Goal: Task Accomplishment & Management: Complete application form

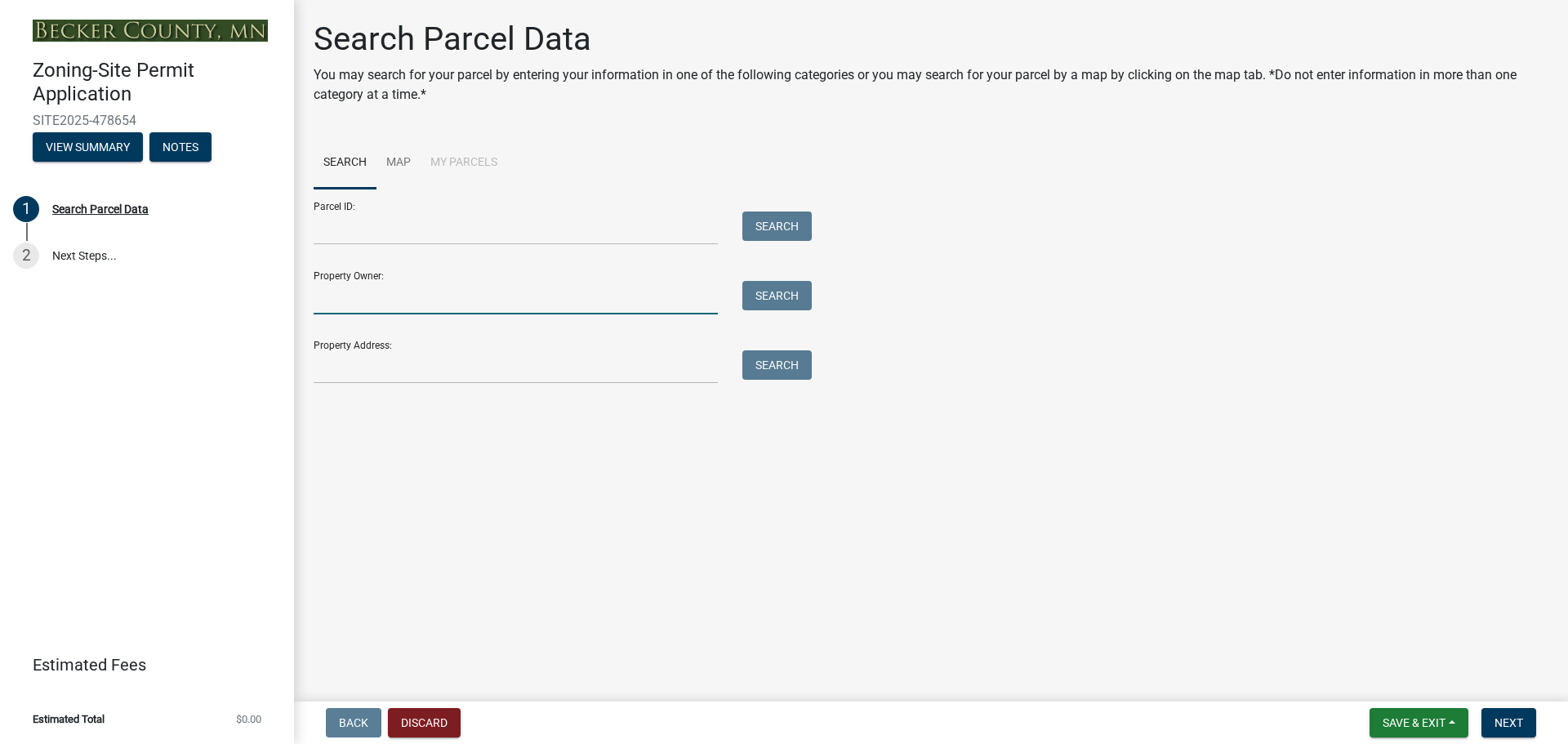
click at [455, 309] on input "Property Owner:" at bounding box center [516, 297] width 404 height 34
click at [765, 298] on button "Search" at bounding box center [777, 296] width 69 height 30
click at [444, 308] on input "[PERSON_NAME]" at bounding box center [516, 297] width 404 height 34
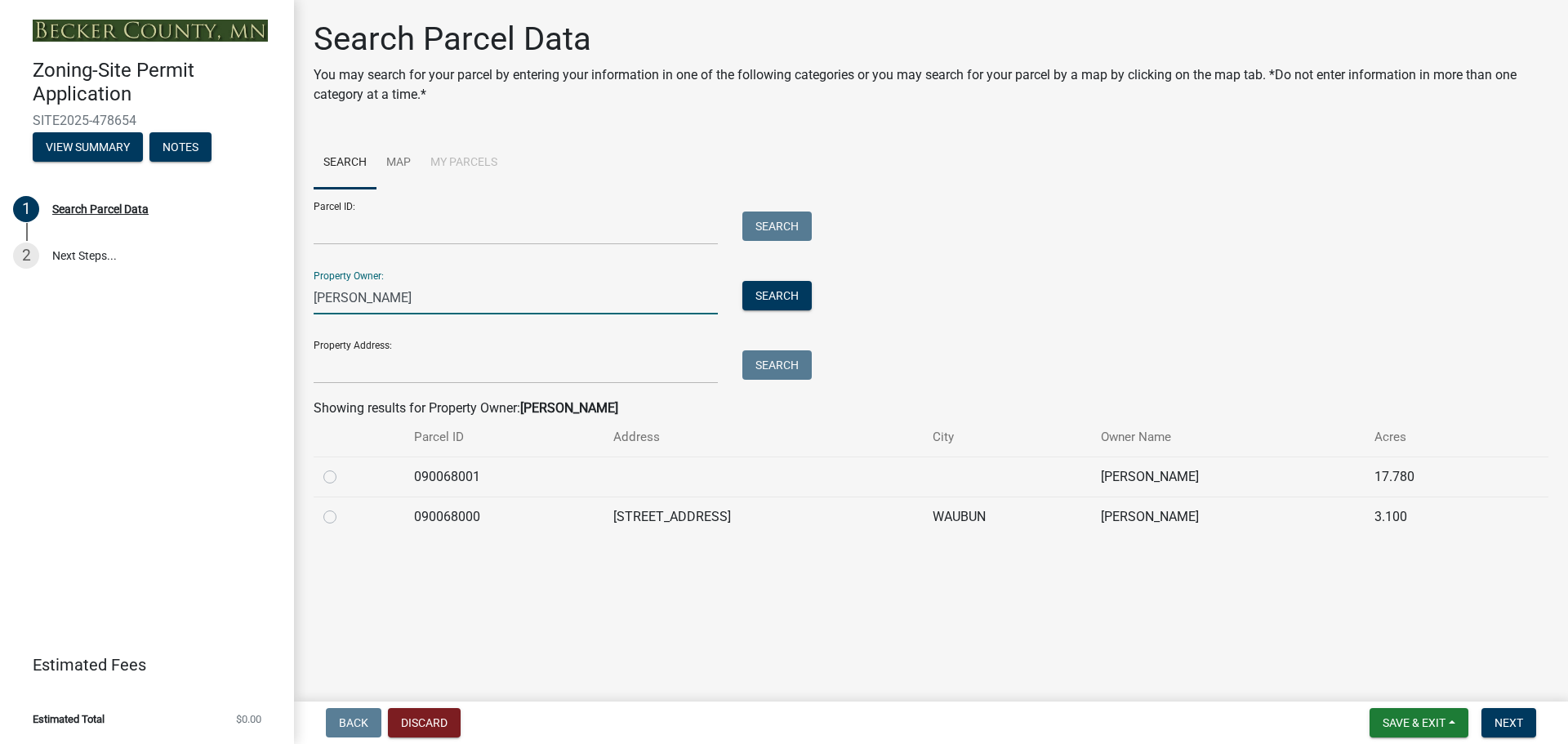
click at [361, 296] on input "[PERSON_NAME]" at bounding box center [516, 297] width 404 height 34
type input "[PERSON_NAME]"
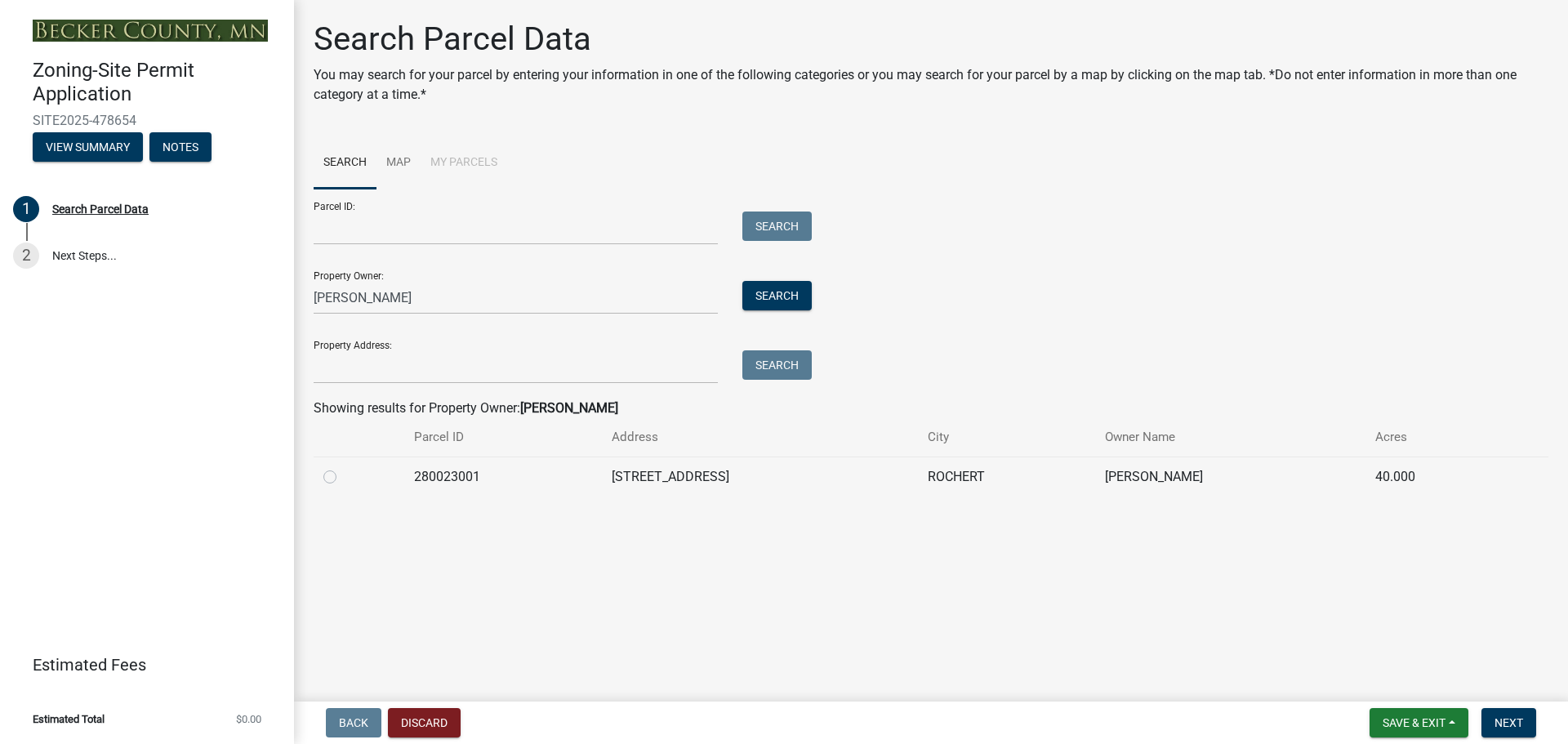
click at [343, 467] on label at bounding box center [343, 467] width 0 height 0
click at [343, 475] on input "radio" at bounding box center [348, 472] width 11 height 11
radio input "true"
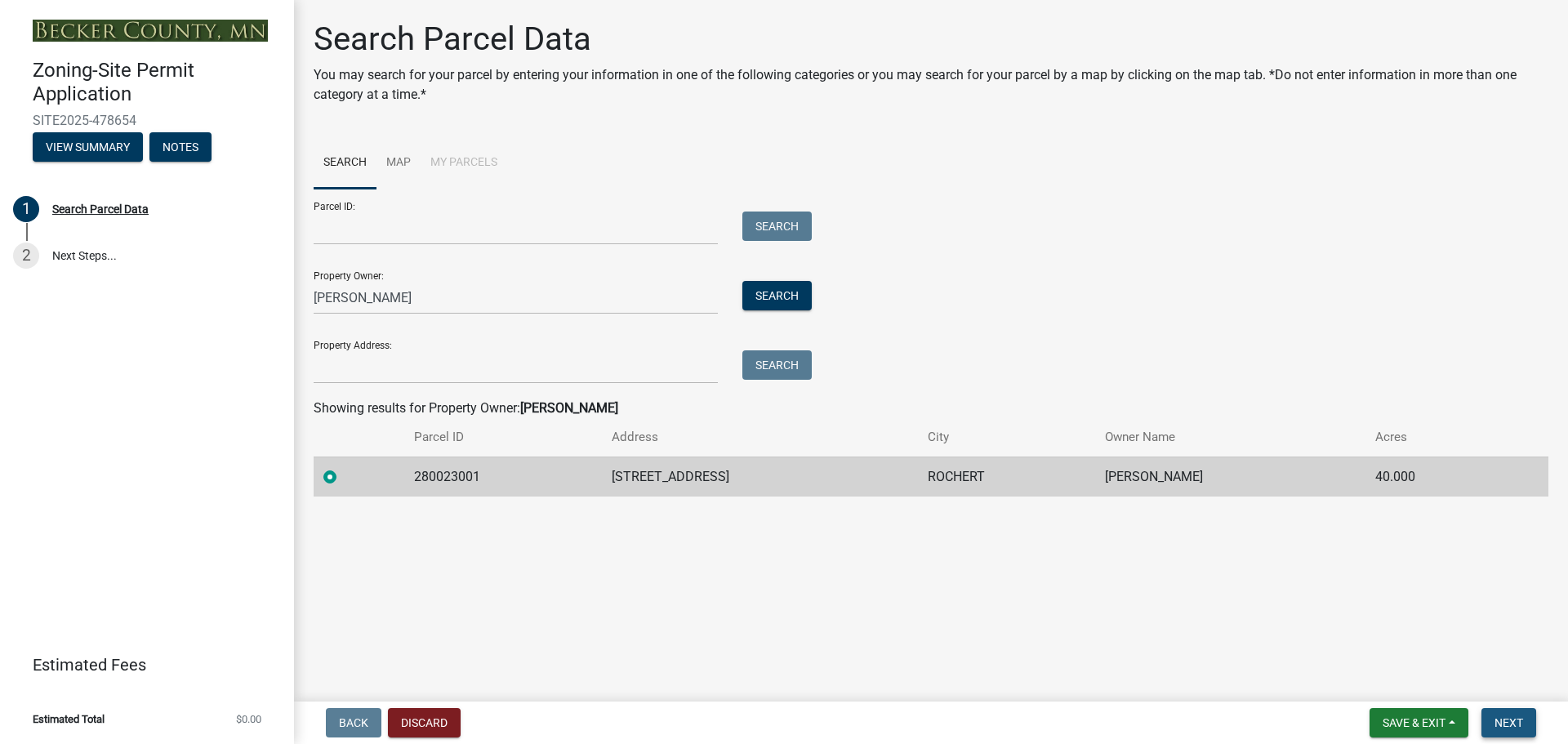
click at [1524, 718] on button "Next" at bounding box center [1509, 723] width 54 height 30
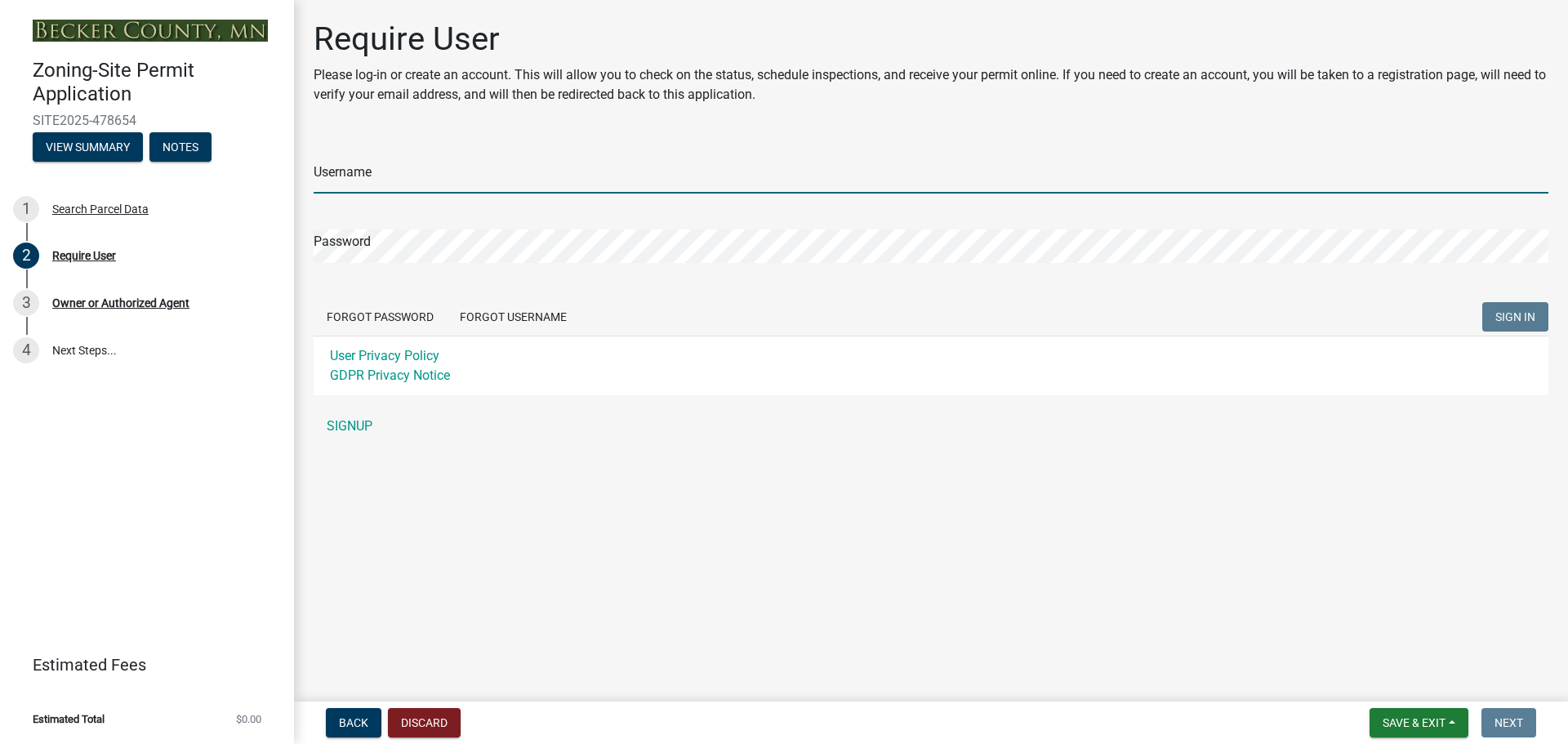
type input "tirohlof"
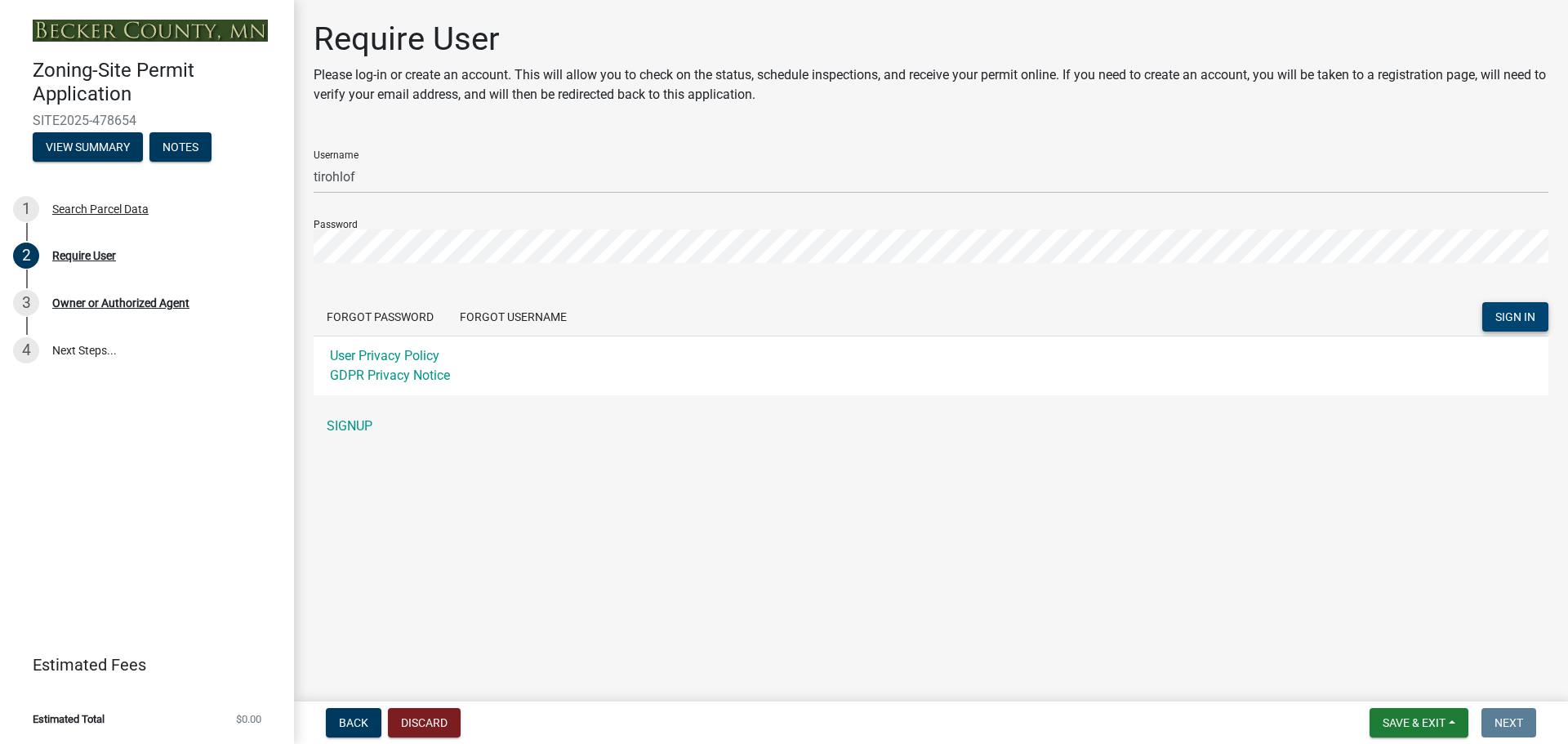
click at [1514, 318] on span "SIGN IN" at bounding box center [1515, 317] width 40 height 13
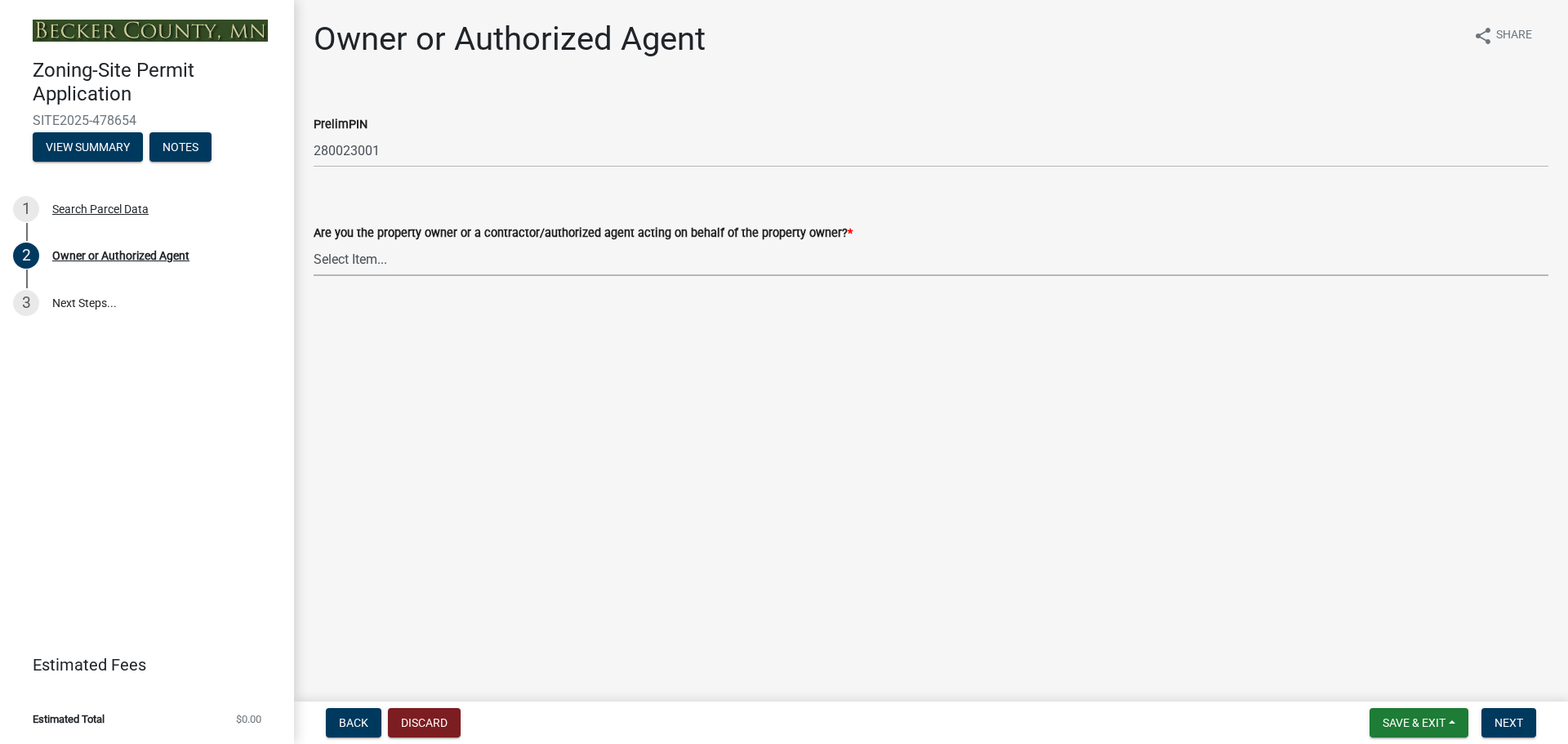
click at [987, 262] on select "Select Item... Property Owner Authorized Agent" at bounding box center [931, 259] width 1234 height 34
click at [314, 242] on select "Select Item... Property Owner Authorized Agent" at bounding box center [931, 259] width 1234 height 34
select select "3c674549-ed69-405f-b795-9fa3f7d47d9d"
click at [1532, 719] on button "Next" at bounding box center [1509, 723] width 54 height 30
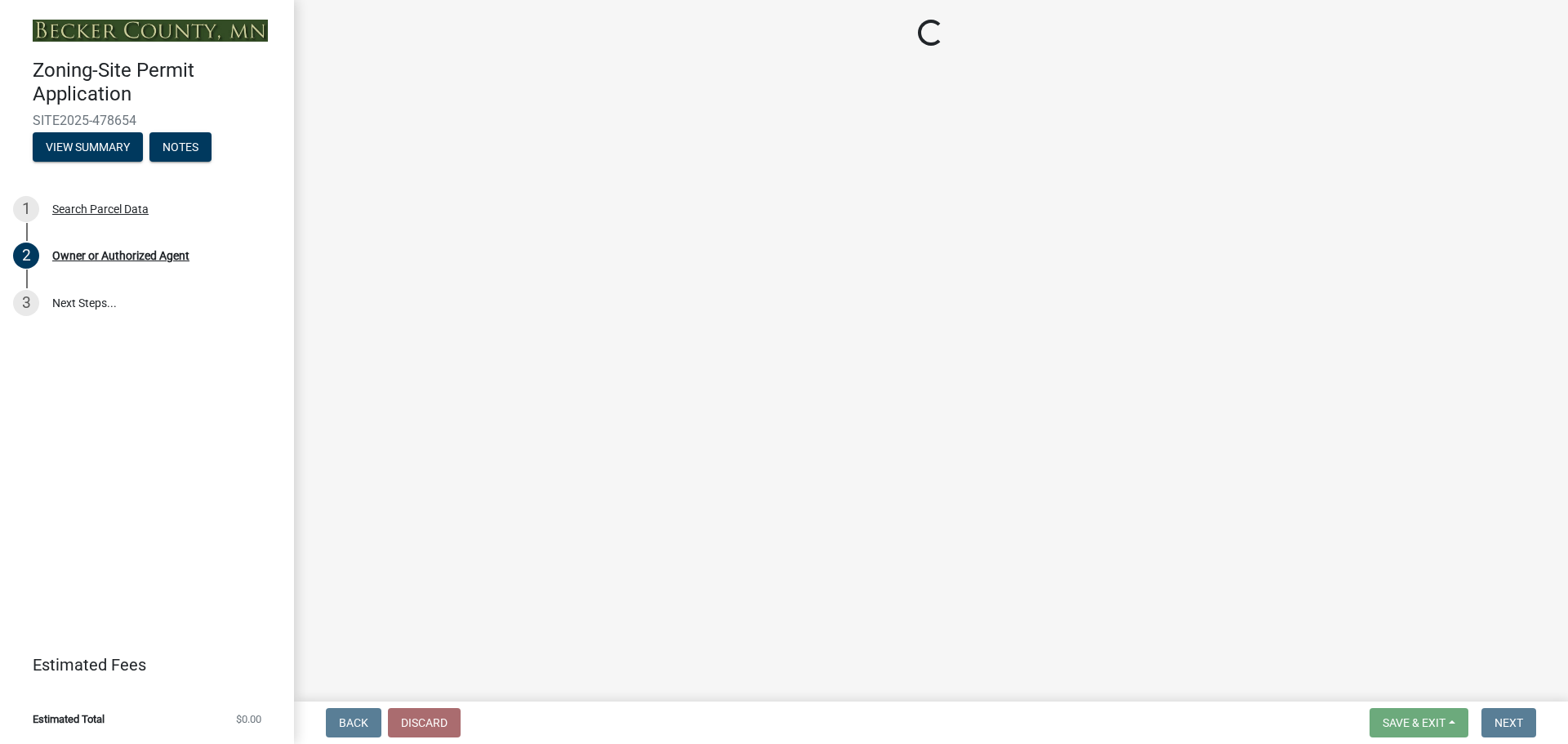
select select "9a801f8d-6fe7-4b43-b097-b8e07a42bfaf"
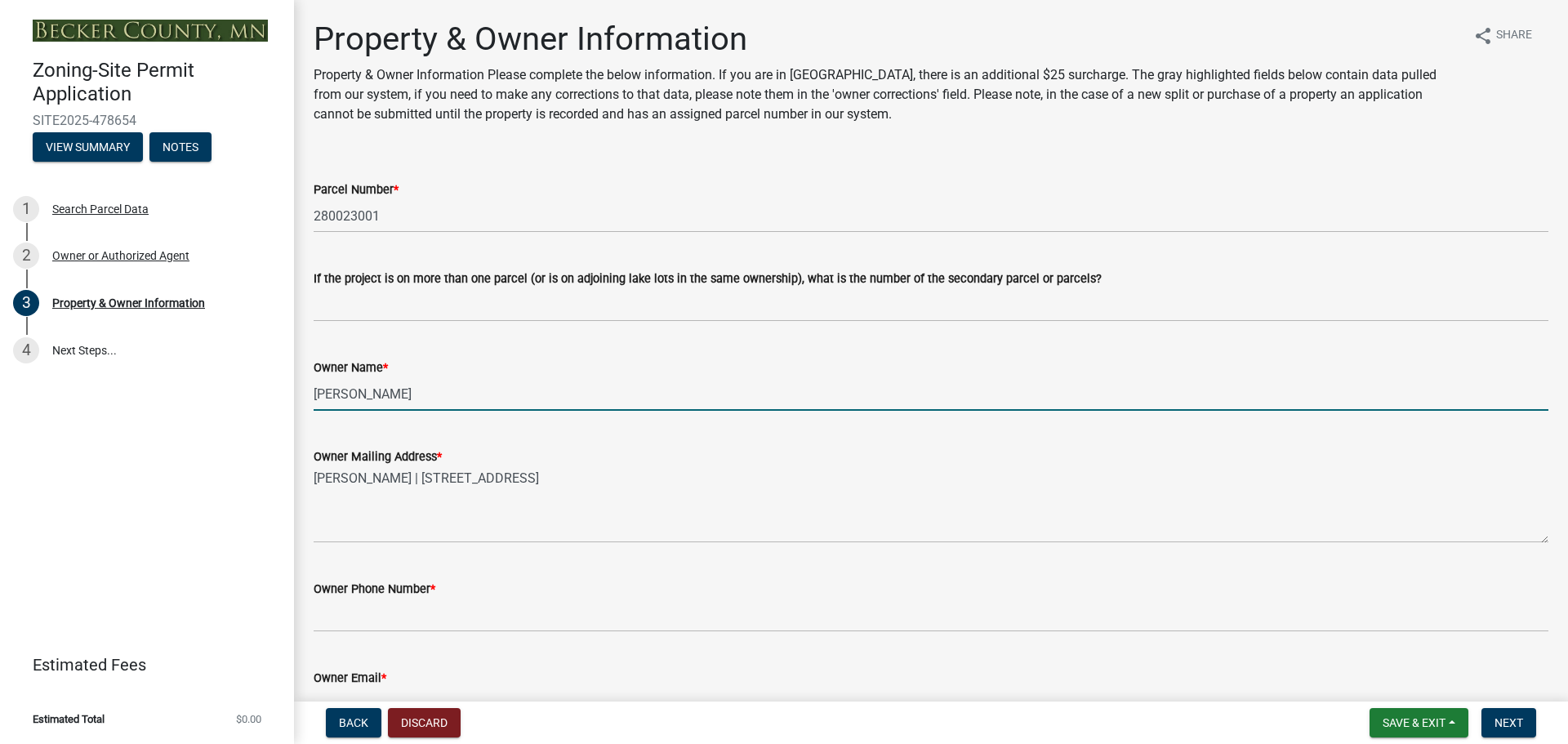
click at [371, 395] on input "[PERSON_NAME]" at bounding box center [931, 394] width 1234 height 34
type input "[PERSON_NAME]"
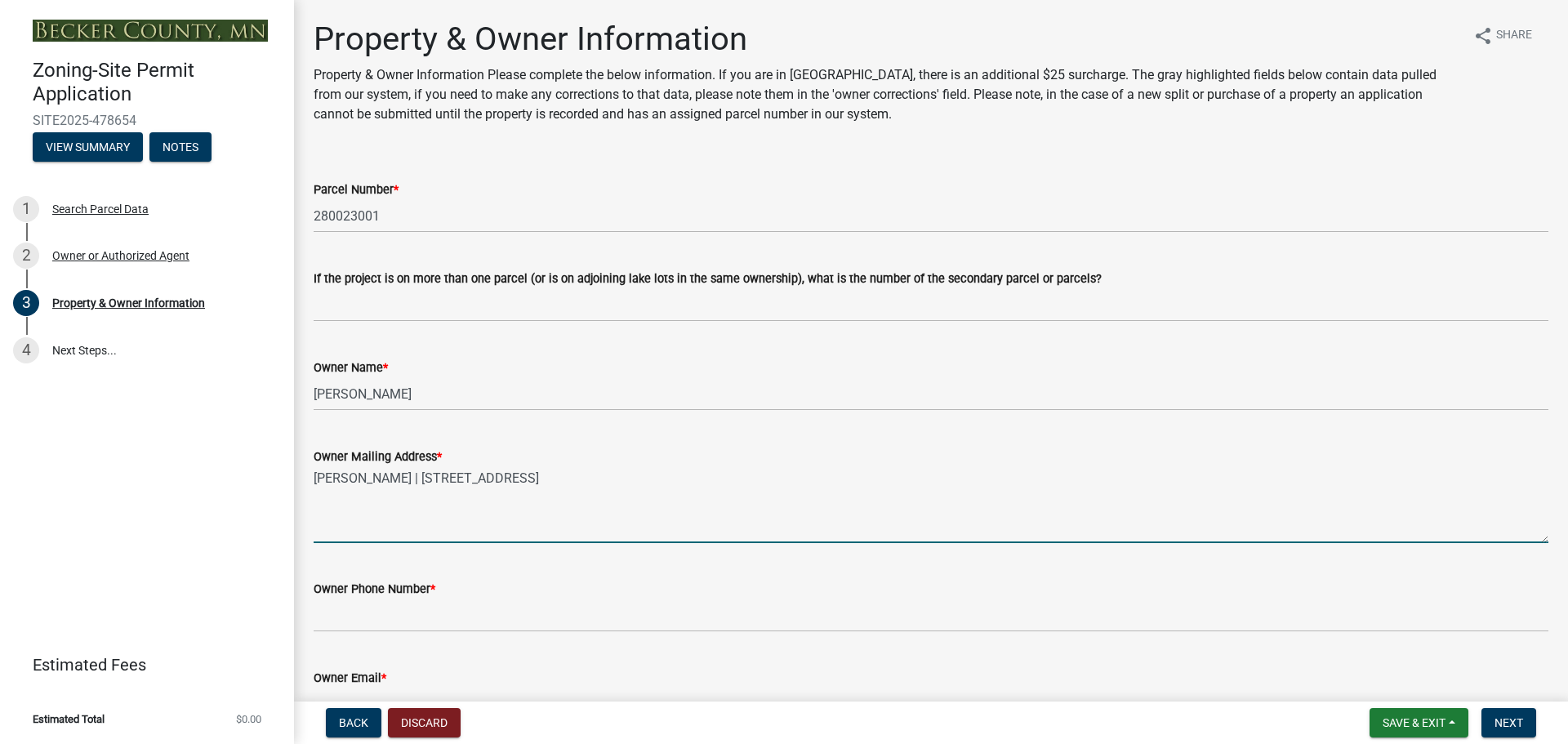
click at [370, 475] on textarea "[PERSON_NAME] | [STREET_ADDRESS]" at bounding box center [931, 504] width 1234 height 77
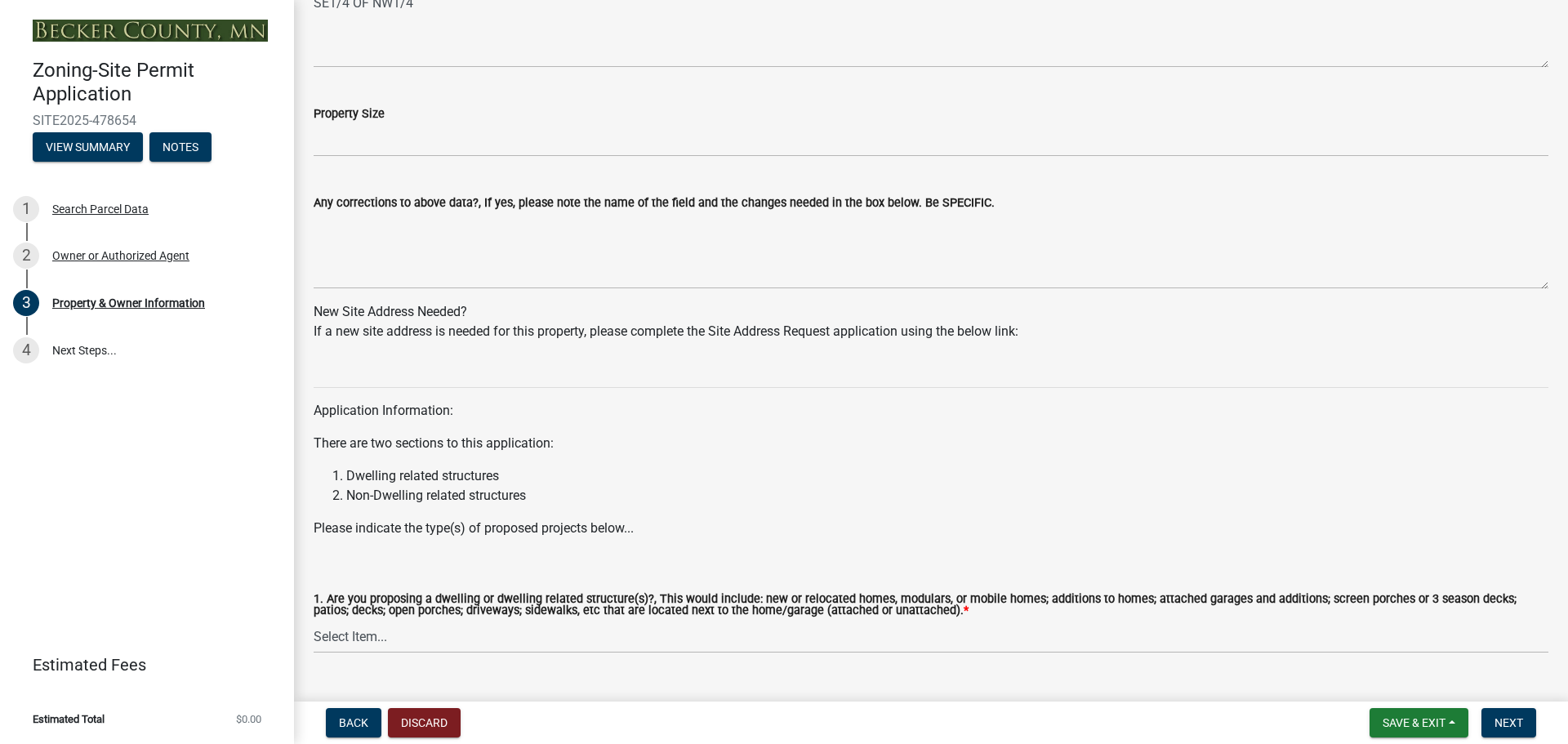
scroll to position [1463, 0]
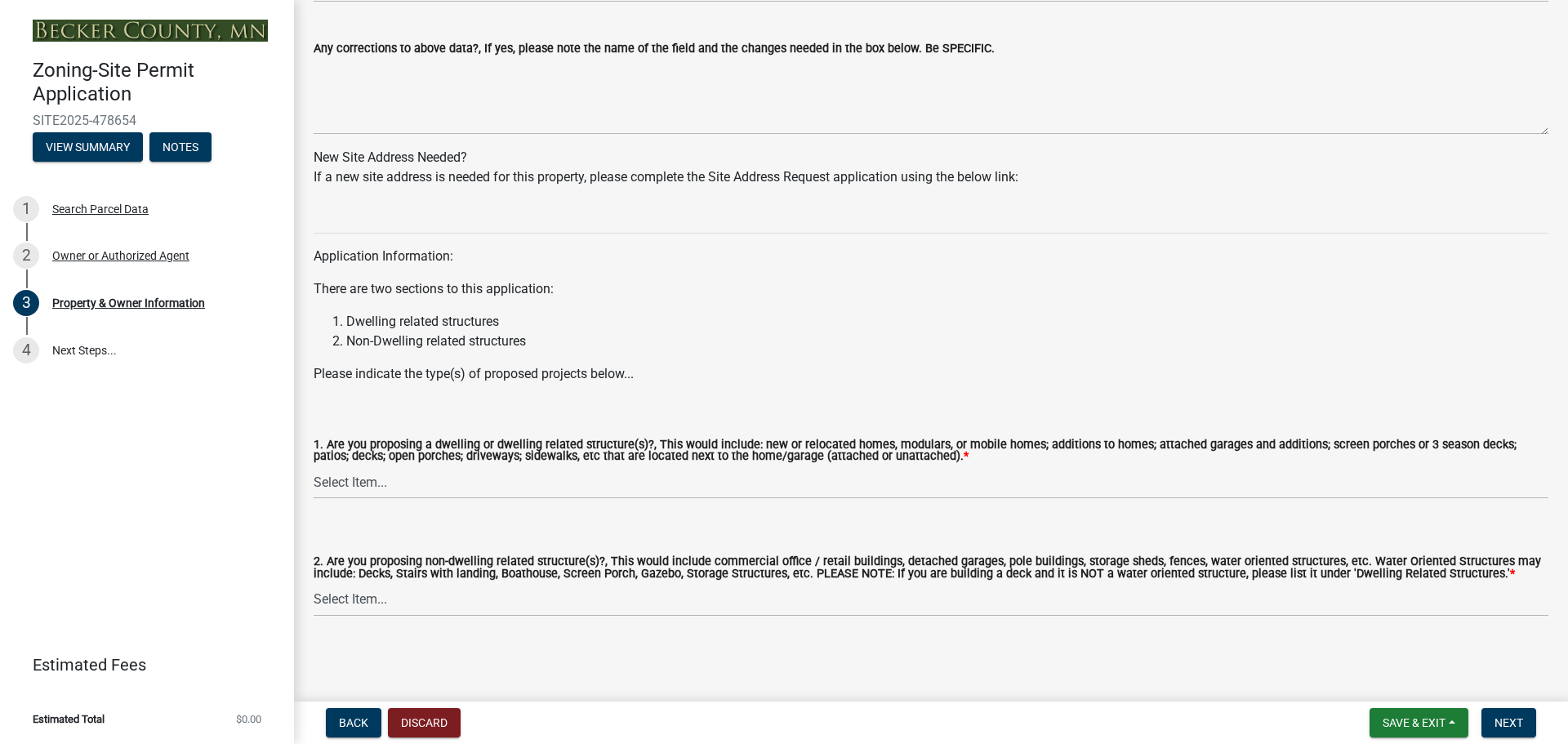
type textarea "[PERSON_NAME] | [STREET_ADDRESS]"
click at [1210, 474] on select "Select Item... Yes No" at bounding box center [931, 482] width 1234 height 34
click at [314, 466] on select "Select Item... Yes No" at bounding box center [931, 482] width 1234 height 34
select select "f87eba17-8ed9-4ad8-aefc-fe36a3f3544b"
click at [949, 606] on select "Select Item... Yes No" at bounding box center [931, 600] width 1234 height 34
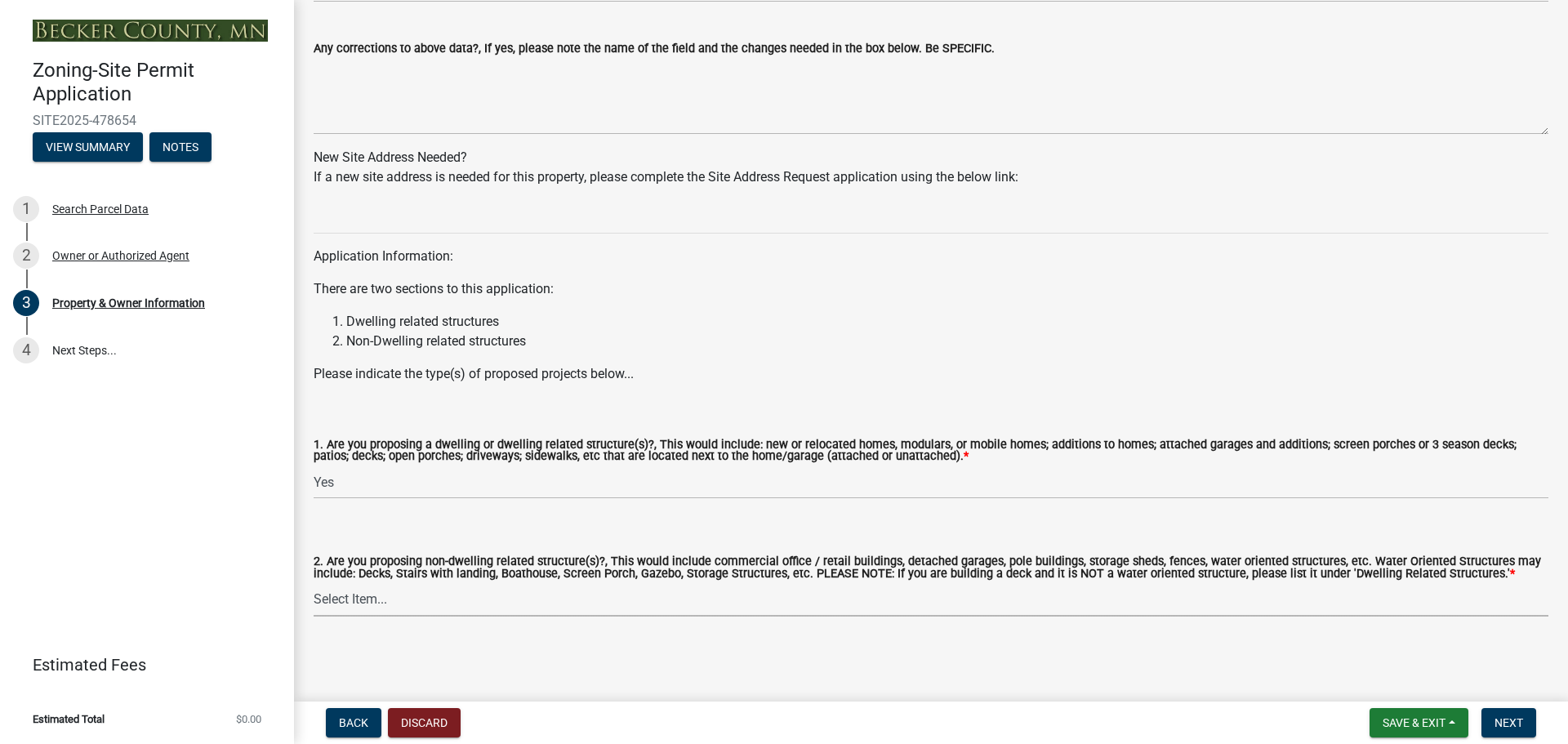
click at [804, 687] on main "Property & Owner Information Property & Owner Information Please complete the b…" at bounding box center [931, 348] width 1274 height 695
click at [1504, 728] on span "Next" at bounding box center [1509, 723] width 29 height 13
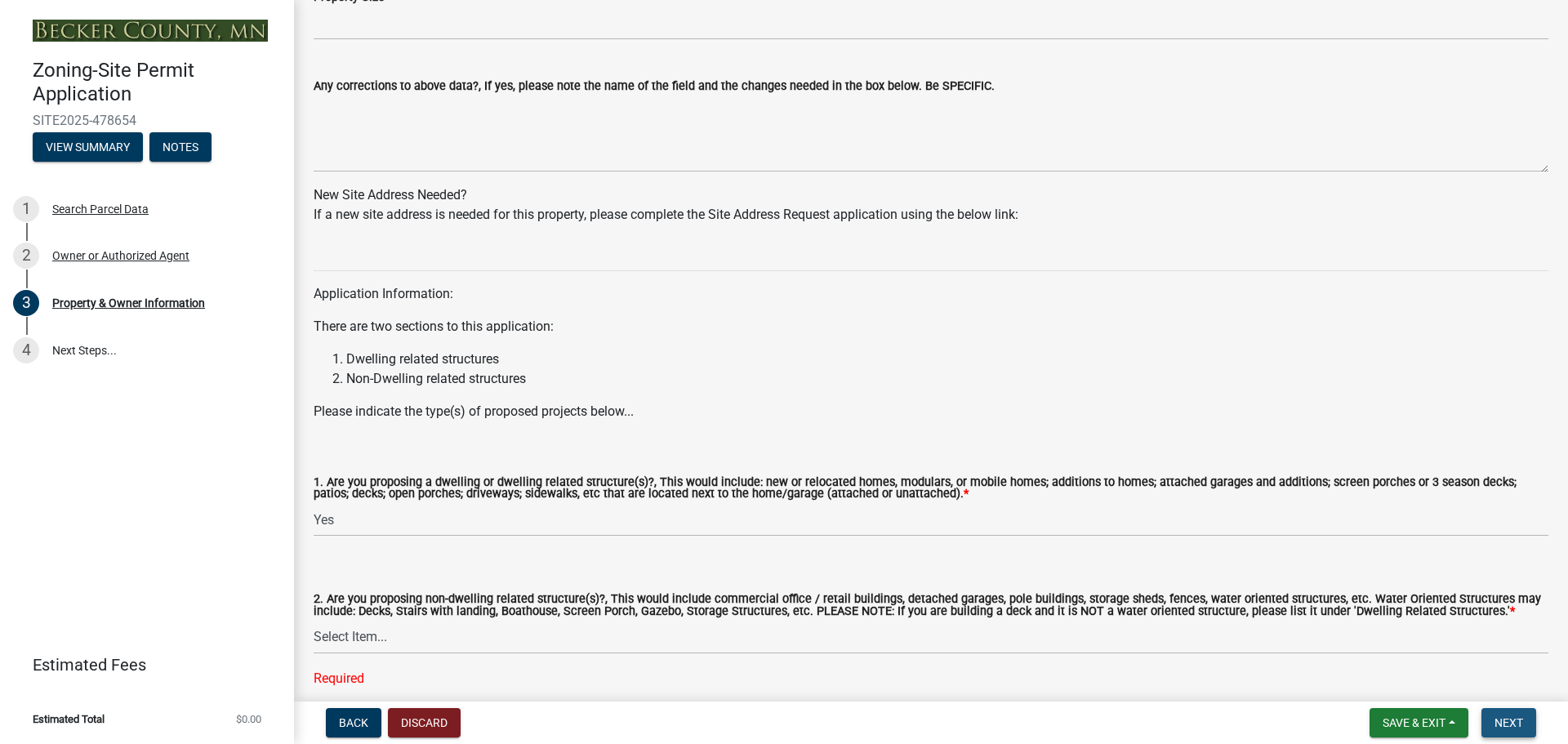
scroll to position [1502, 0]
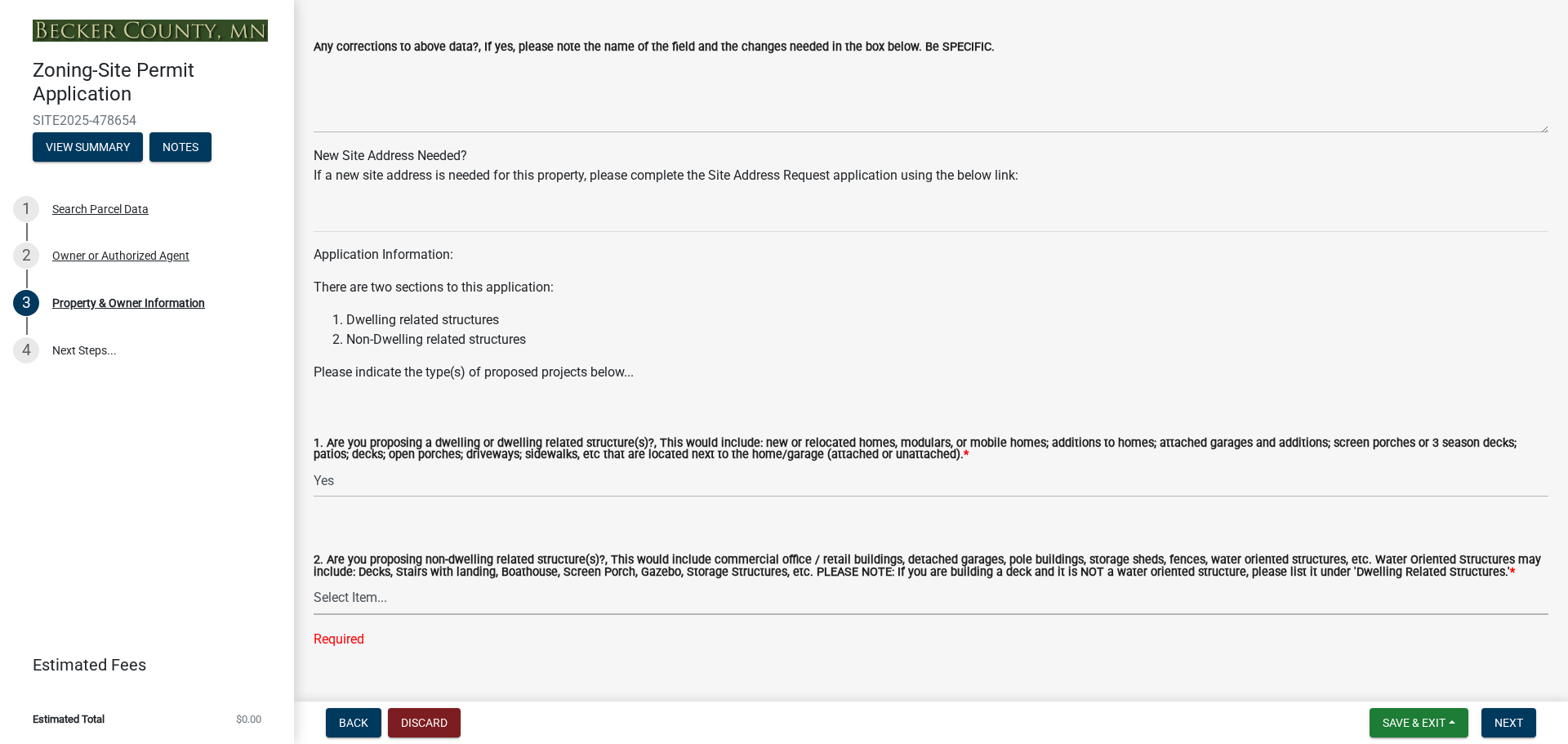
click at [343, 596] on select "Select Item... Yes No" at bounding box center [931, 598] width 1234 height 34
click at [314, 583] on select "Select Item... Yes No" at bounding box center [931, 598] width 1234 height 34
select select "393a978c-6bd5-4cb2-a6a0-db6feb8732b8"
click at [1488, 723] on button "Next" at bounding box center [1509, 723] width 54 height 30
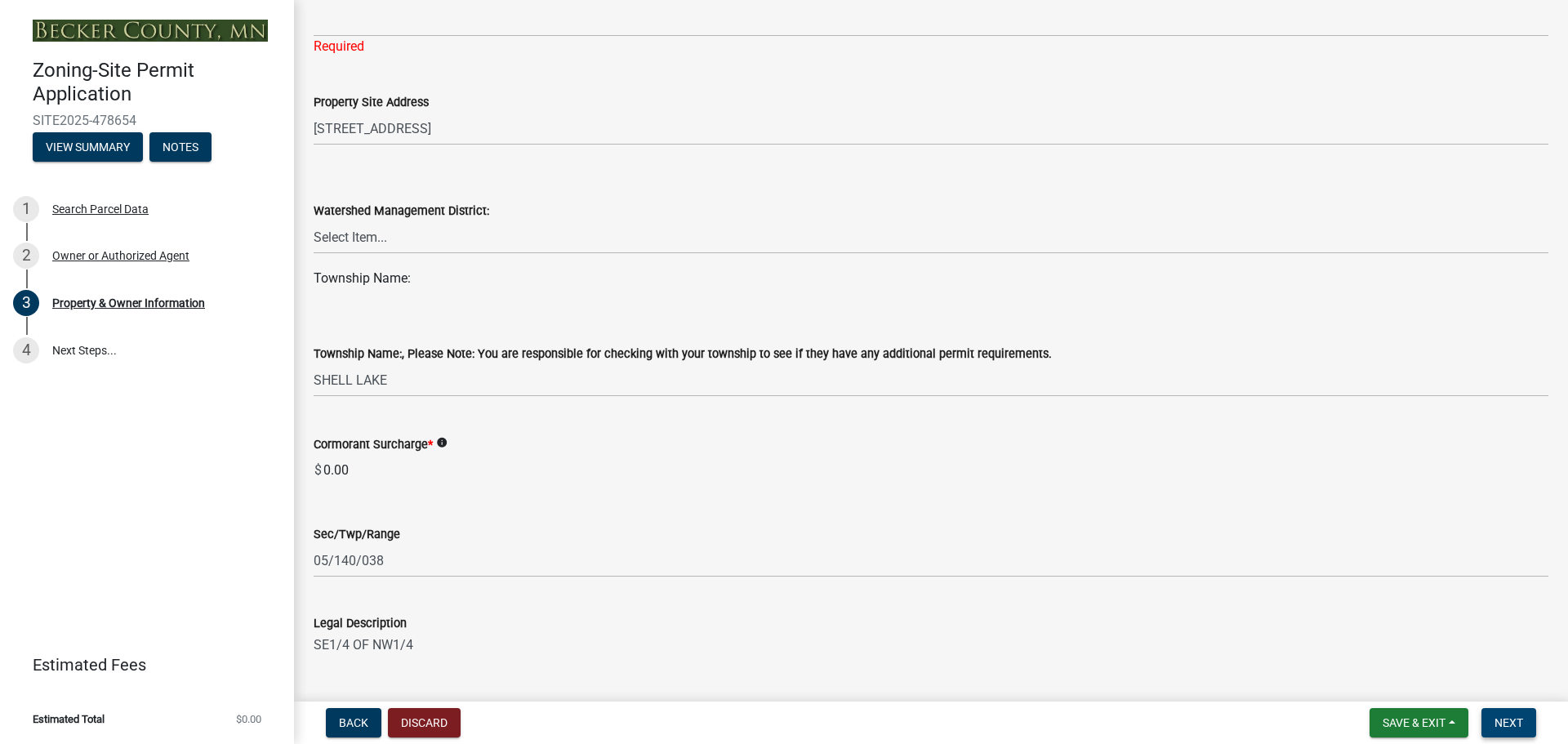
scroll to position [686, 0]
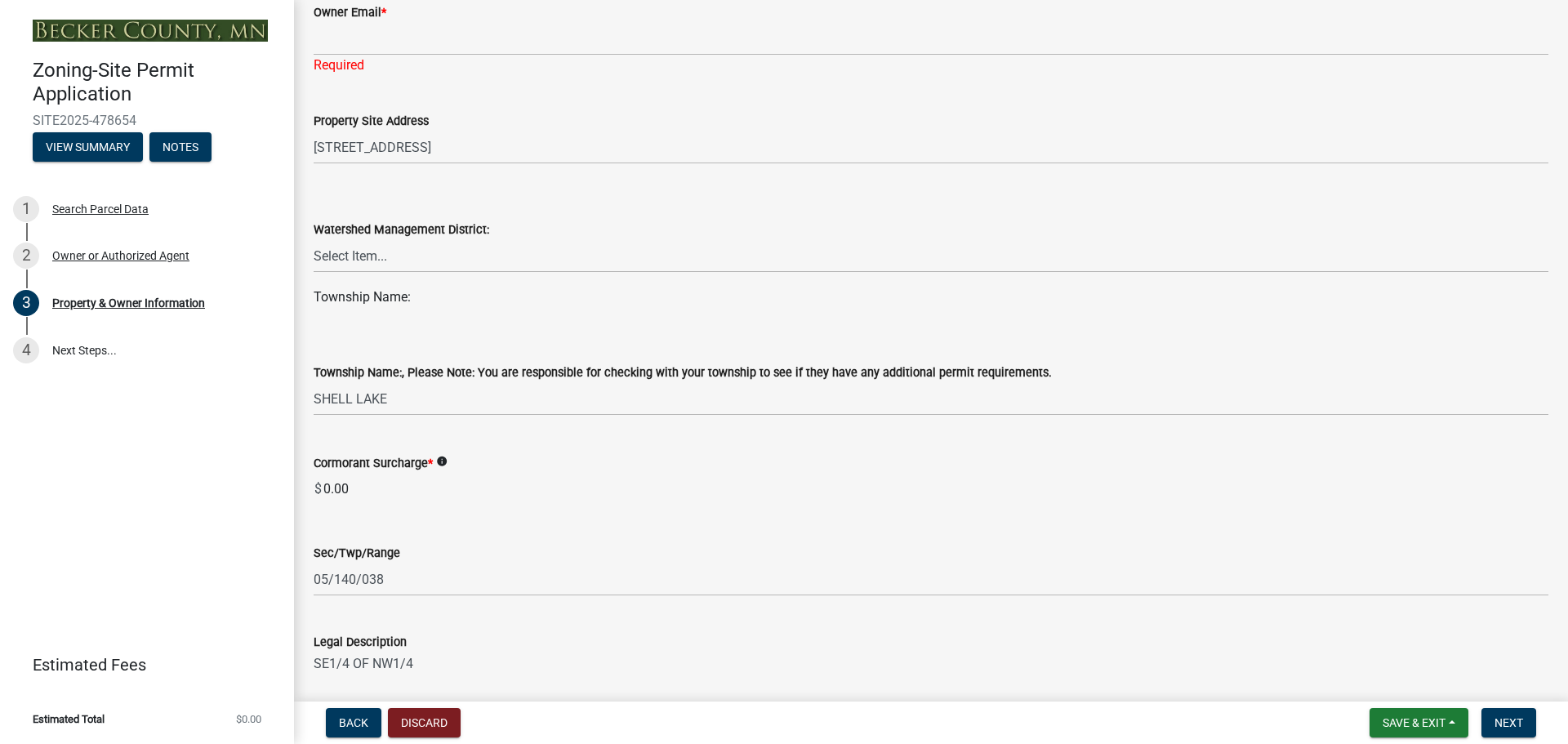
click at [394, 476] on input "0.00" at bounding box center [935, 489] width 1226 height 33
click at [439, 462] on icon "info" at bounding box center [441, 461] width 12 height 12
click at [913, 451] on div "Cormorant Surcharge * info $ 0.00" at bounding box center [931, 468] width 1234 height 75
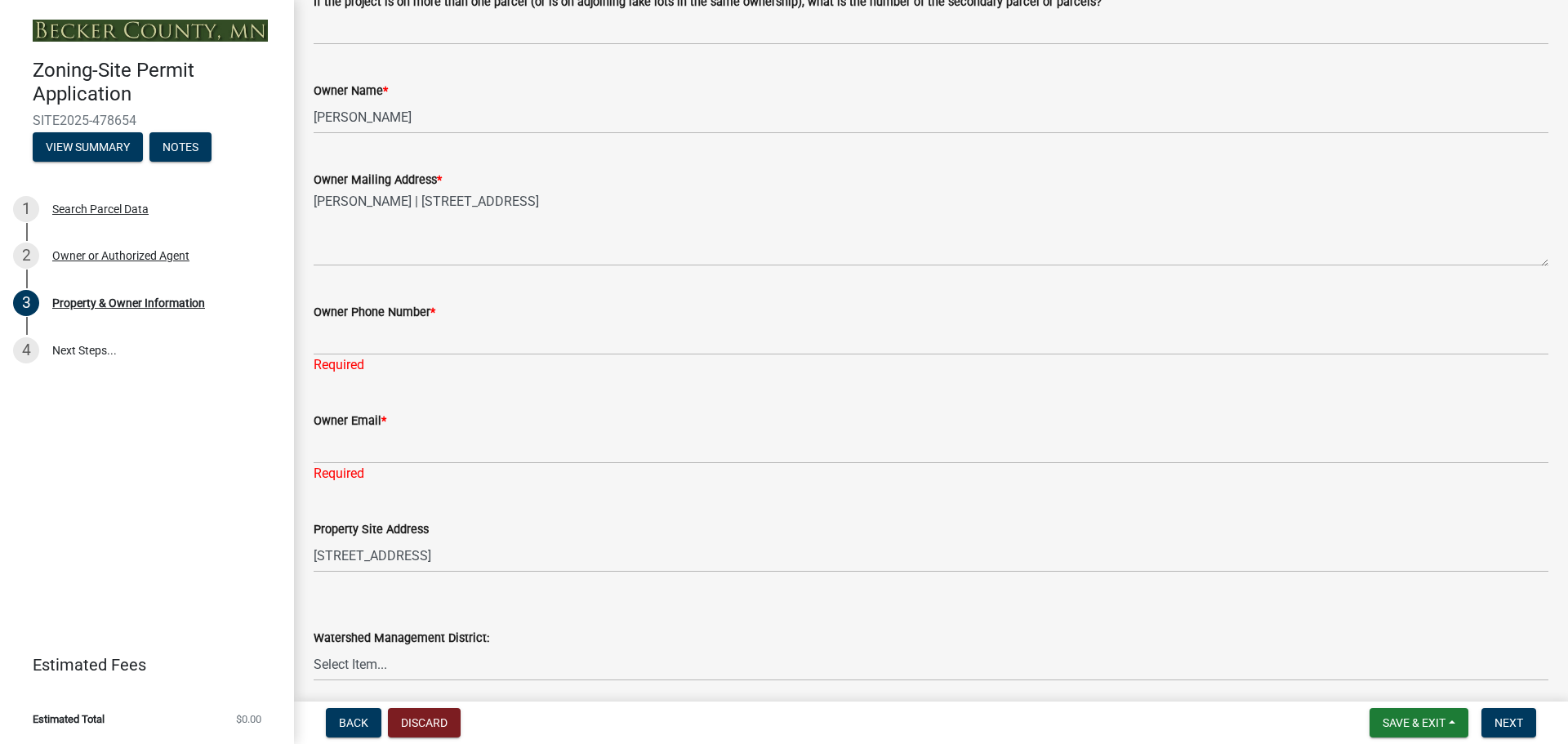
scroll to position [195, 0]
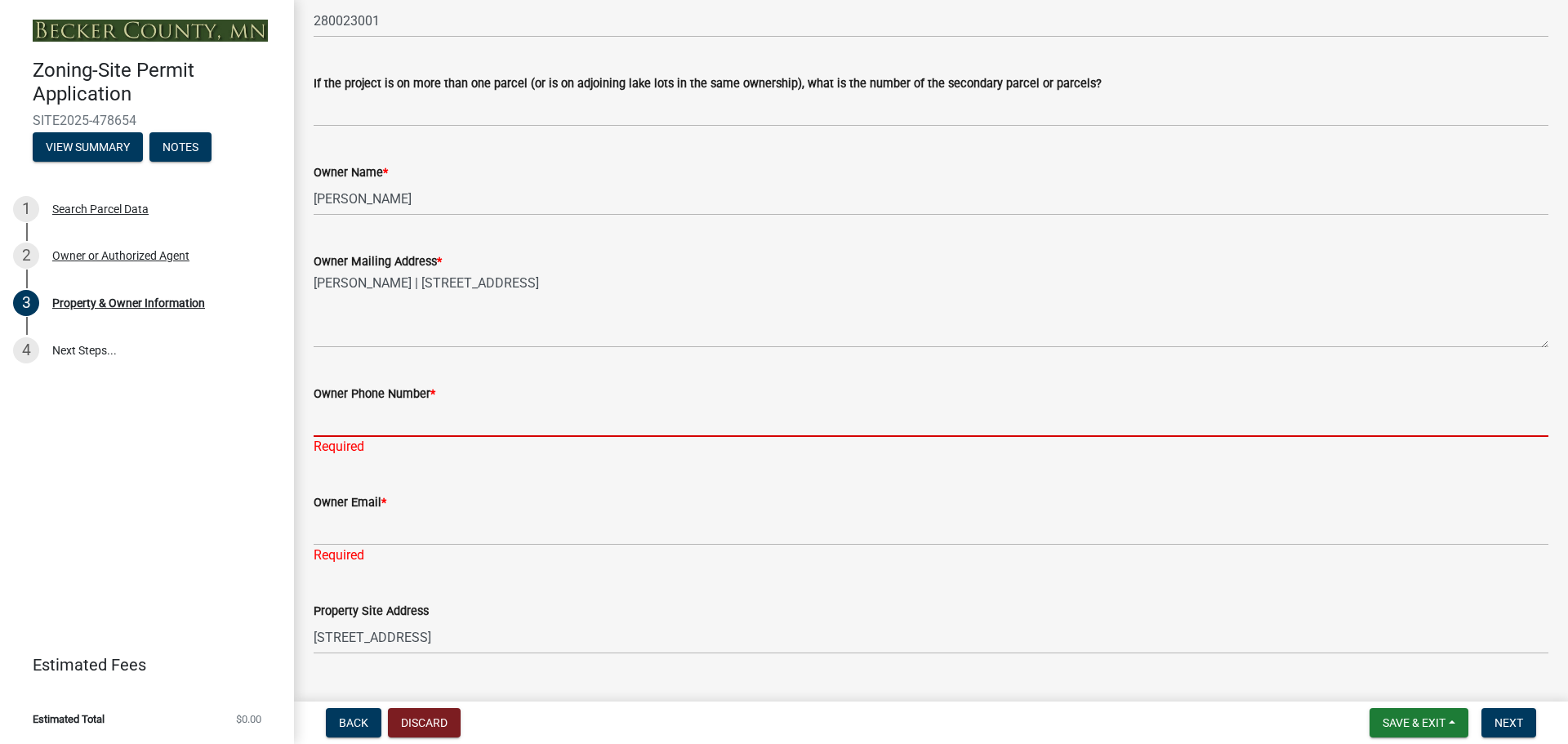
click at [436, 427] on input "Owner Phone Number *" at bounding box center [931, 420] width 1234 height 34
type input "7018403226"
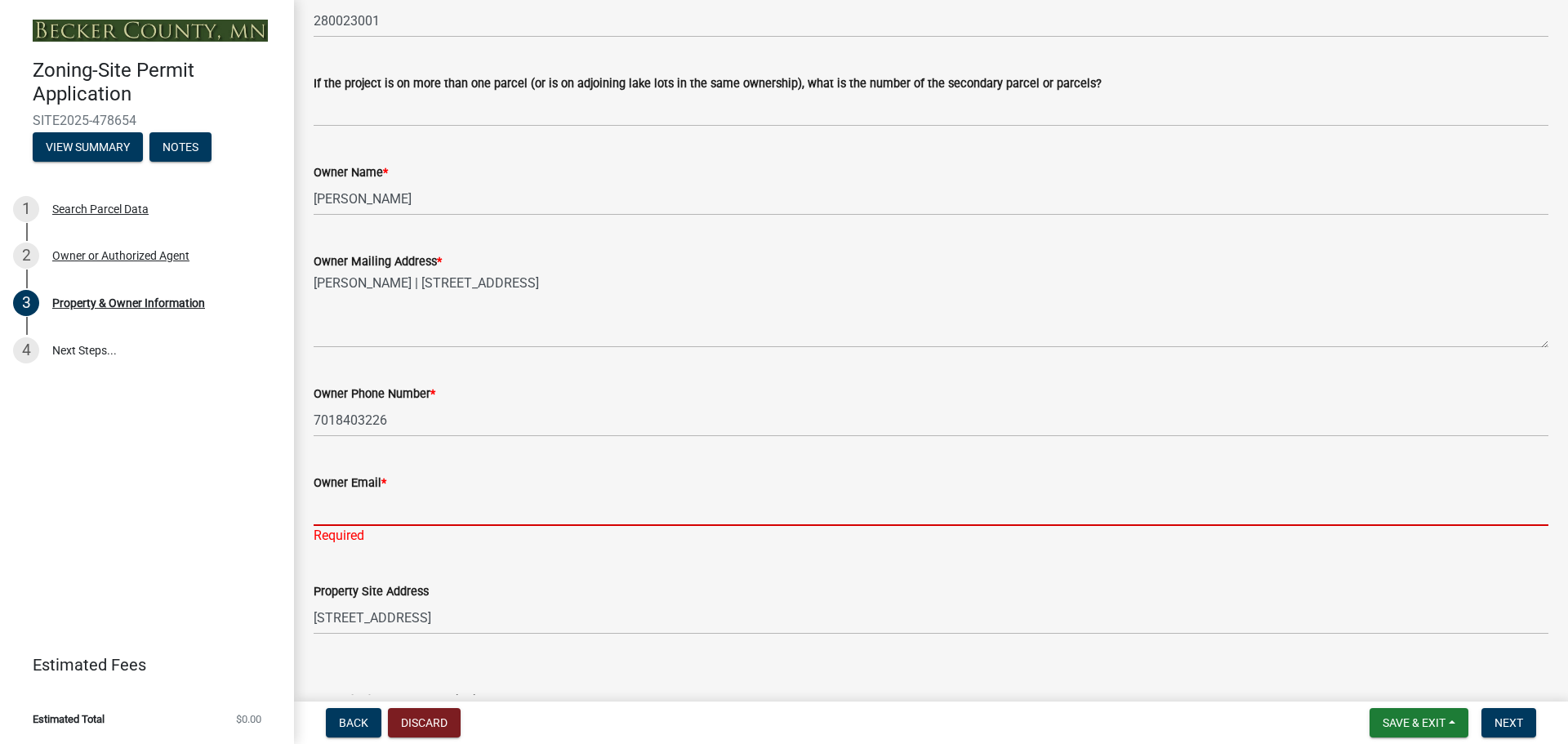
click at [469, 534] on div "Owner Email * Required" at bounding box center [931, 498] width 1234 height 96
click at [491, 516] on input "Owner Email *" at bounding box center [931, 509] width 1234 height 34
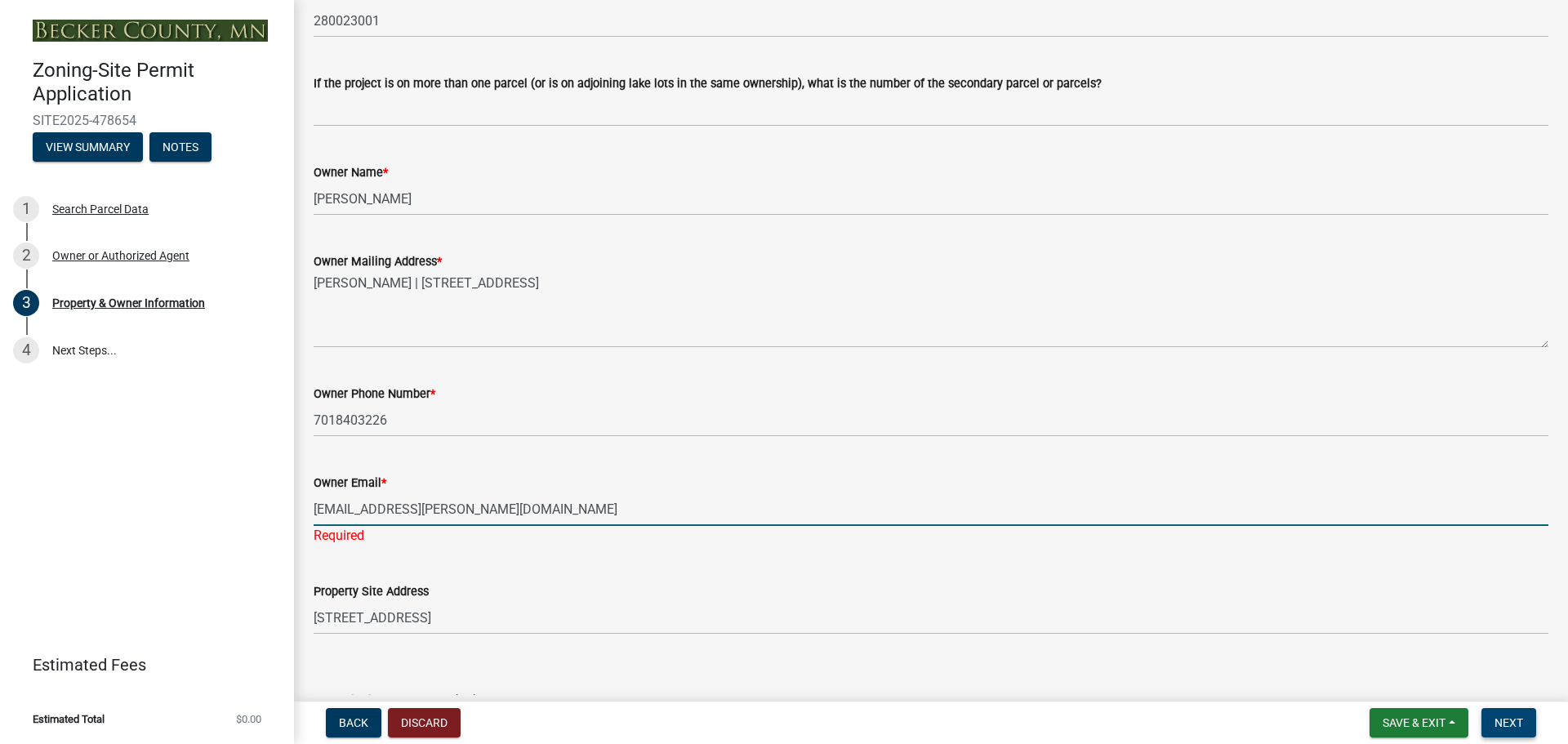
type input "[EMAIL_ADDRESS][PERSON_NAME][DOMAIN_NAME]"
click at [1500, 723] on span "Next" at bounding box center [1509, 723] width 29 height 13
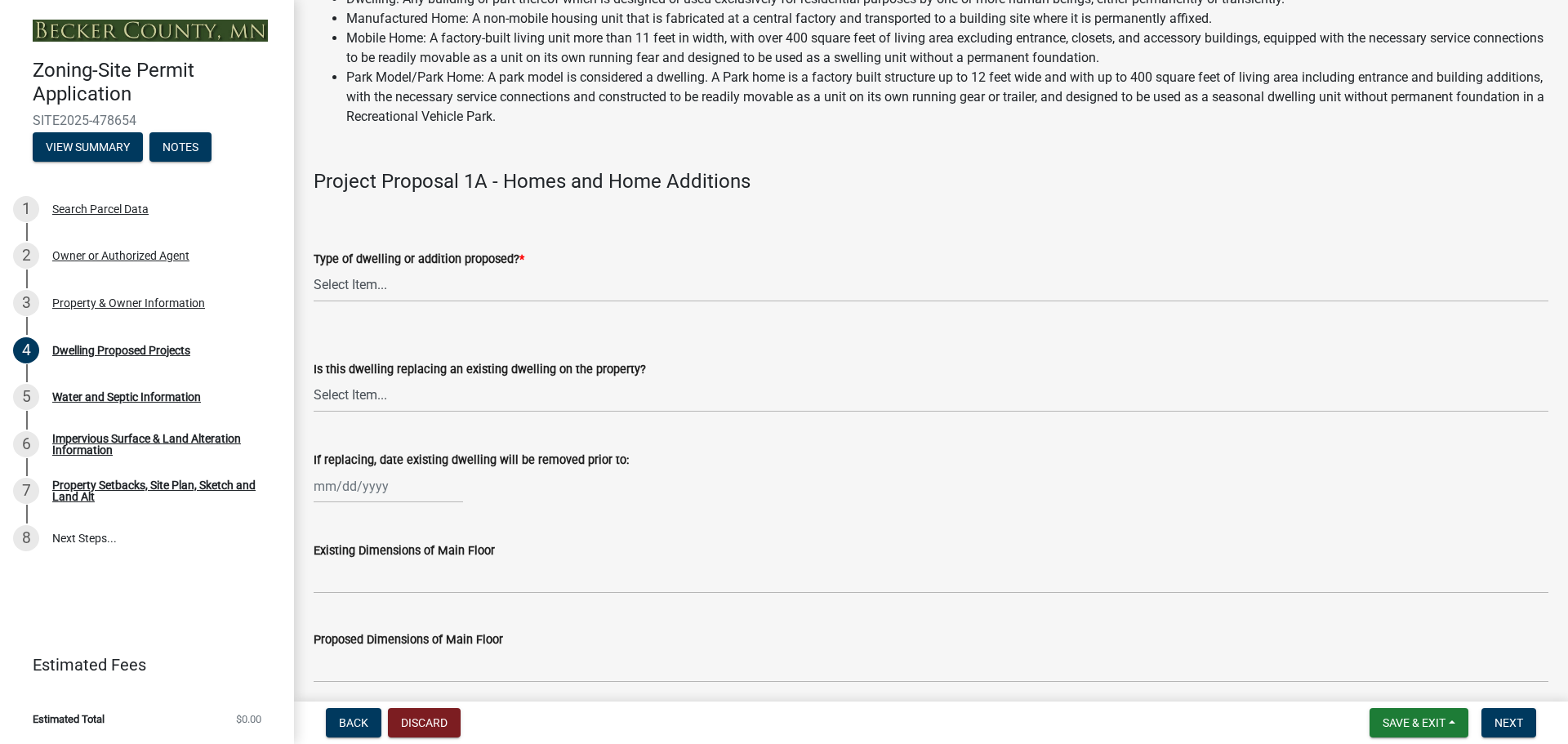
scroll to position [163, 0]
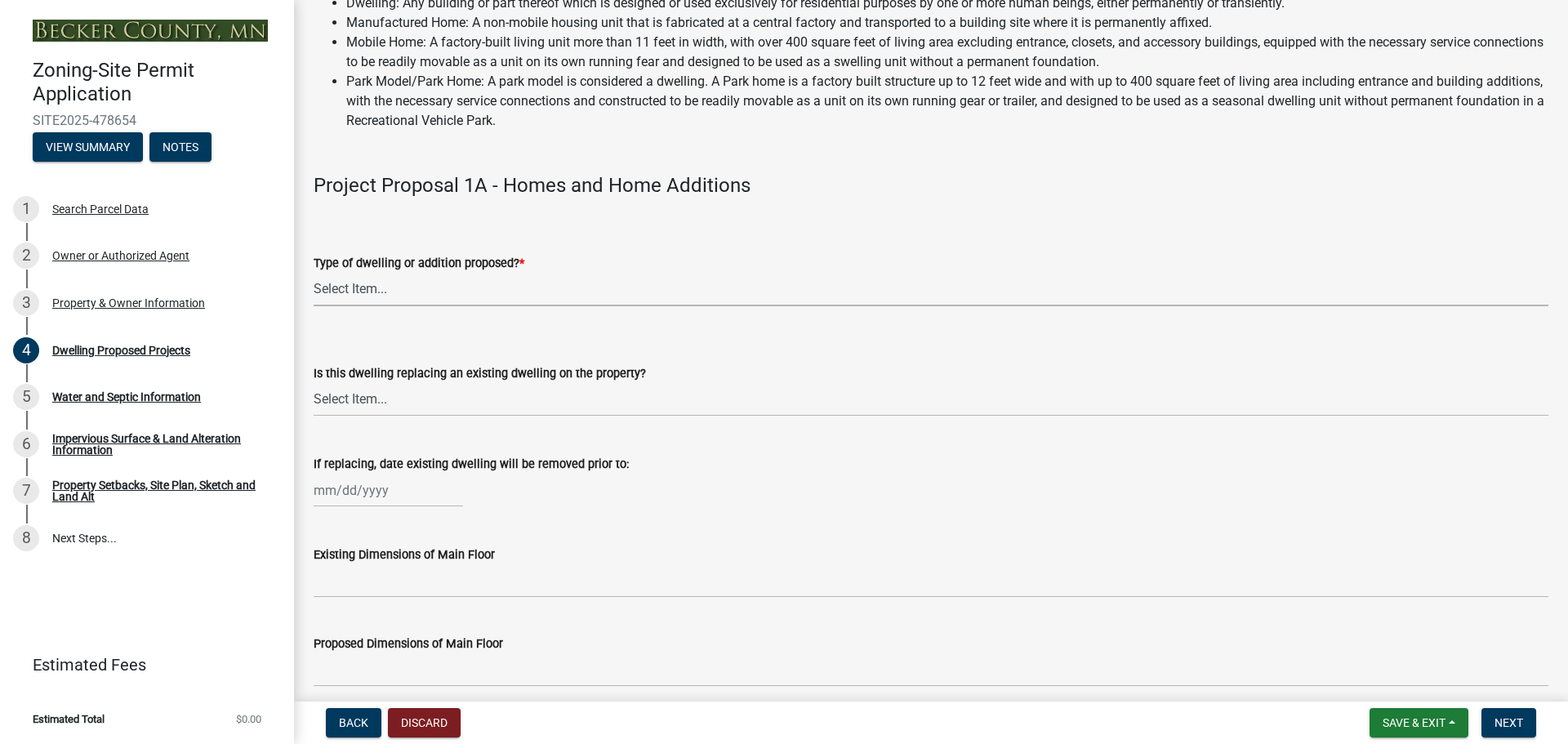
click at [597, 303] on select "Select Item... N/A - Not a dwelling New Home-Onsite Construction New Modular (E…" at bounding box center [931, 289] width 1234 height 34
click at [314, 273] on select "Select Item... N/A - Not a dwelling New Home-Onsite Construction New Modular (E…" at bounding box center [931, 289] width 1234 height 34
select select "a5b58647-72e6-4a45-9816-4b1990647a33"
click at [635, 399] on select "Select Item... N/A Yes No" at bounding box center [931, 400] width 1234 height 34
click at [314, 383] on select "Select Item... N/A Yes No" at bounding box center [931, 400] width 1234 height 34
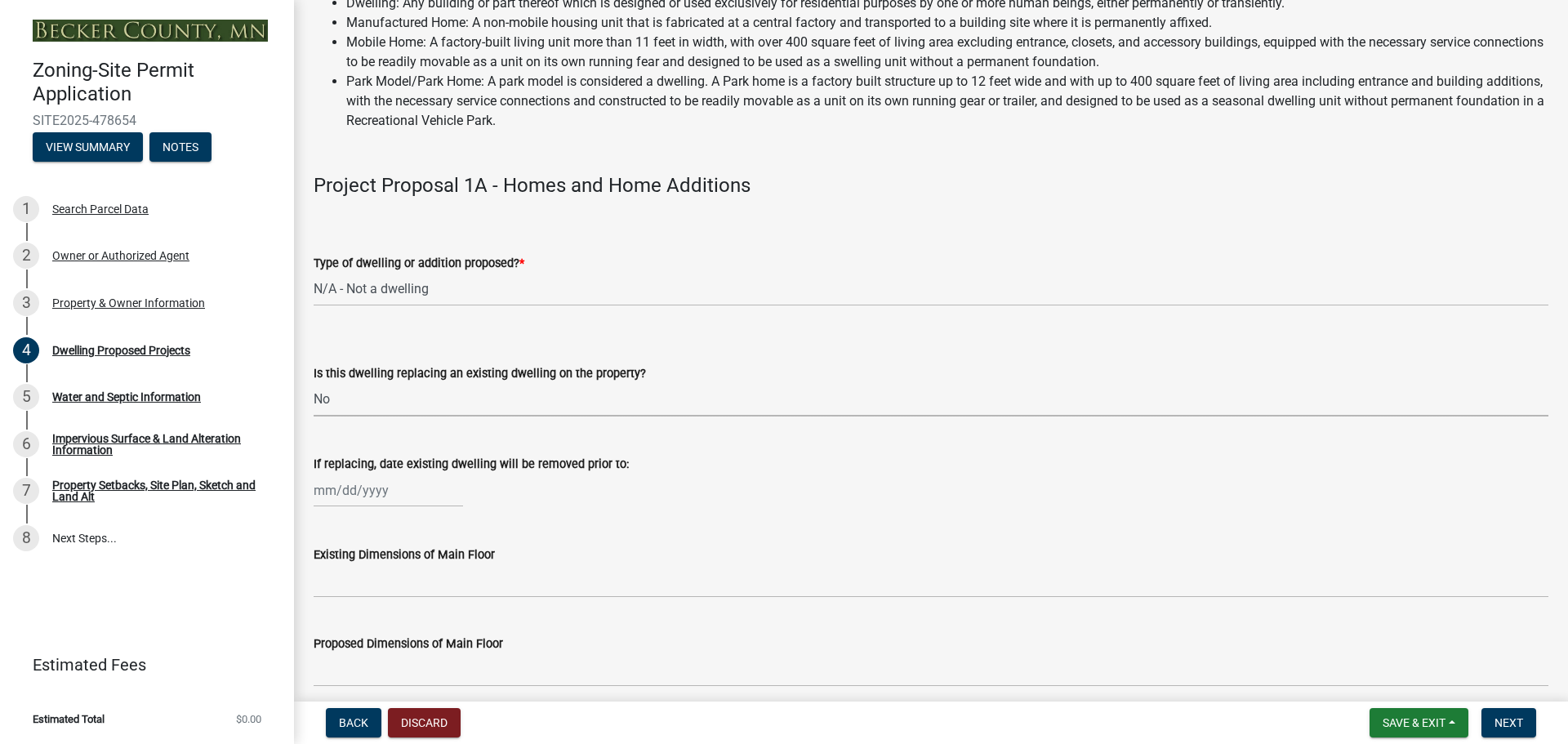
select select "566f81cc-4b3f-4ecb-9f16-a2b313352c61"
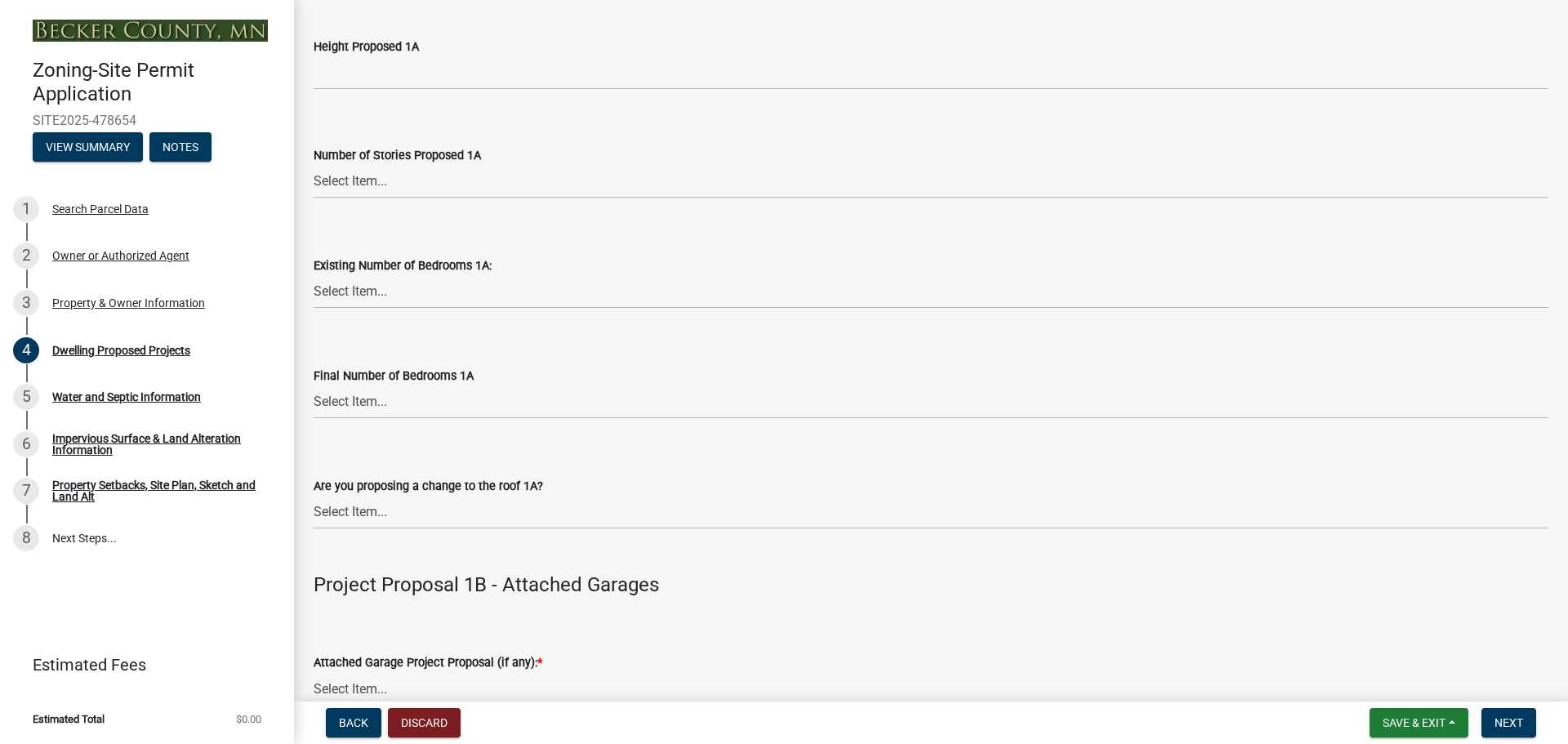
scroll to position [1471, 0]
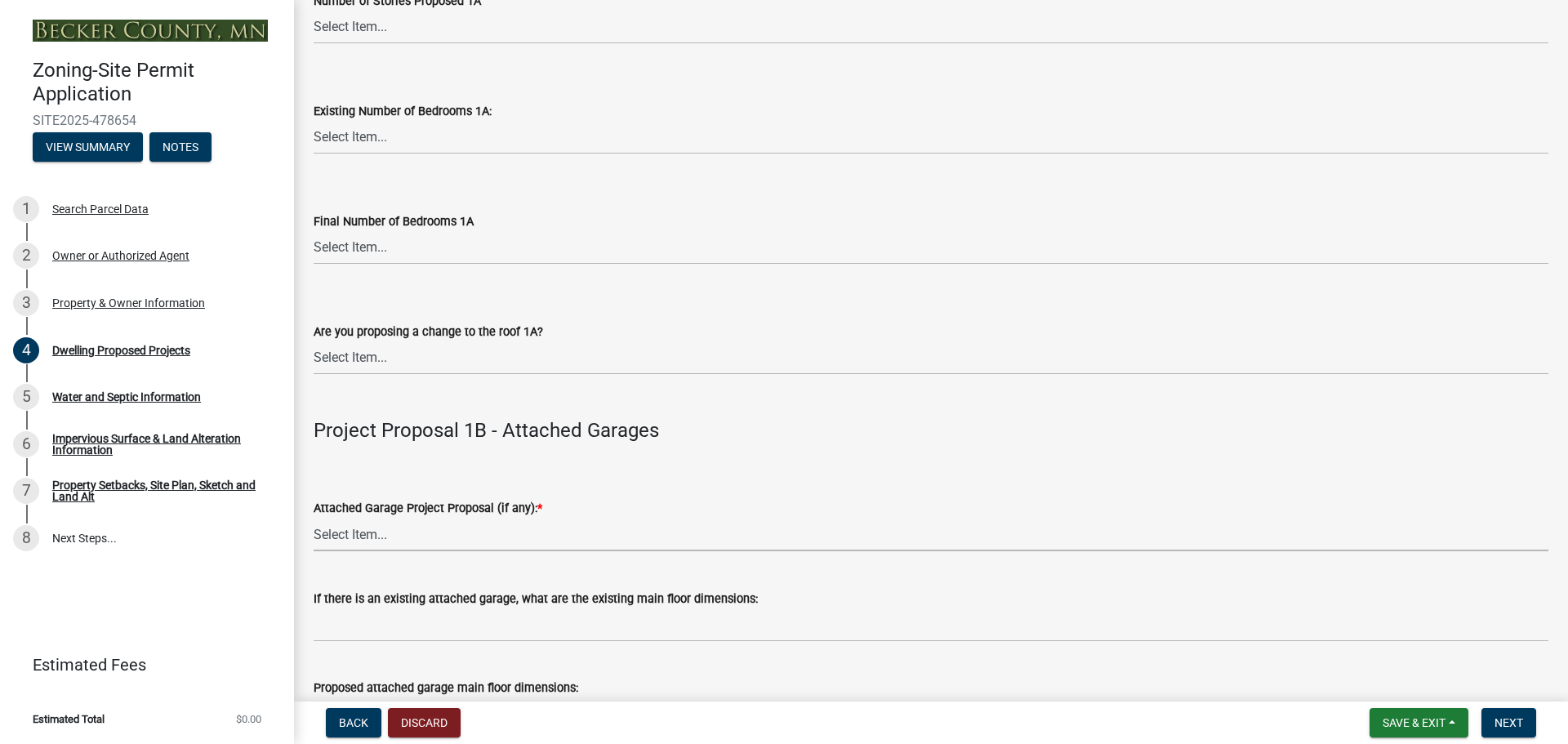
click at [414, 529] on select "Select Item... N/A New Attached Garage Addition to Attached Garage" at bounding box center [931, 535] width 1234 height 34
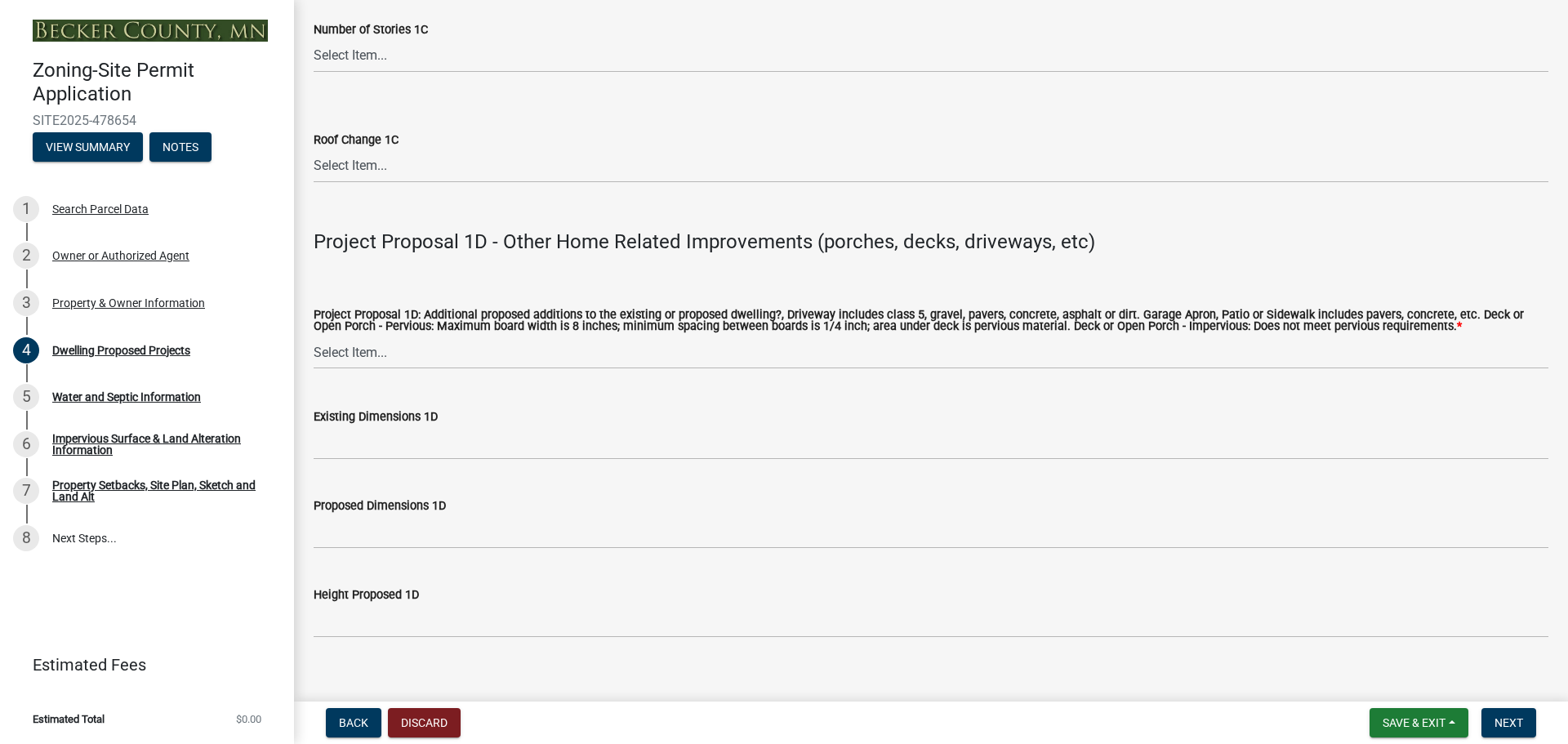
scroll to position [3676, 0]
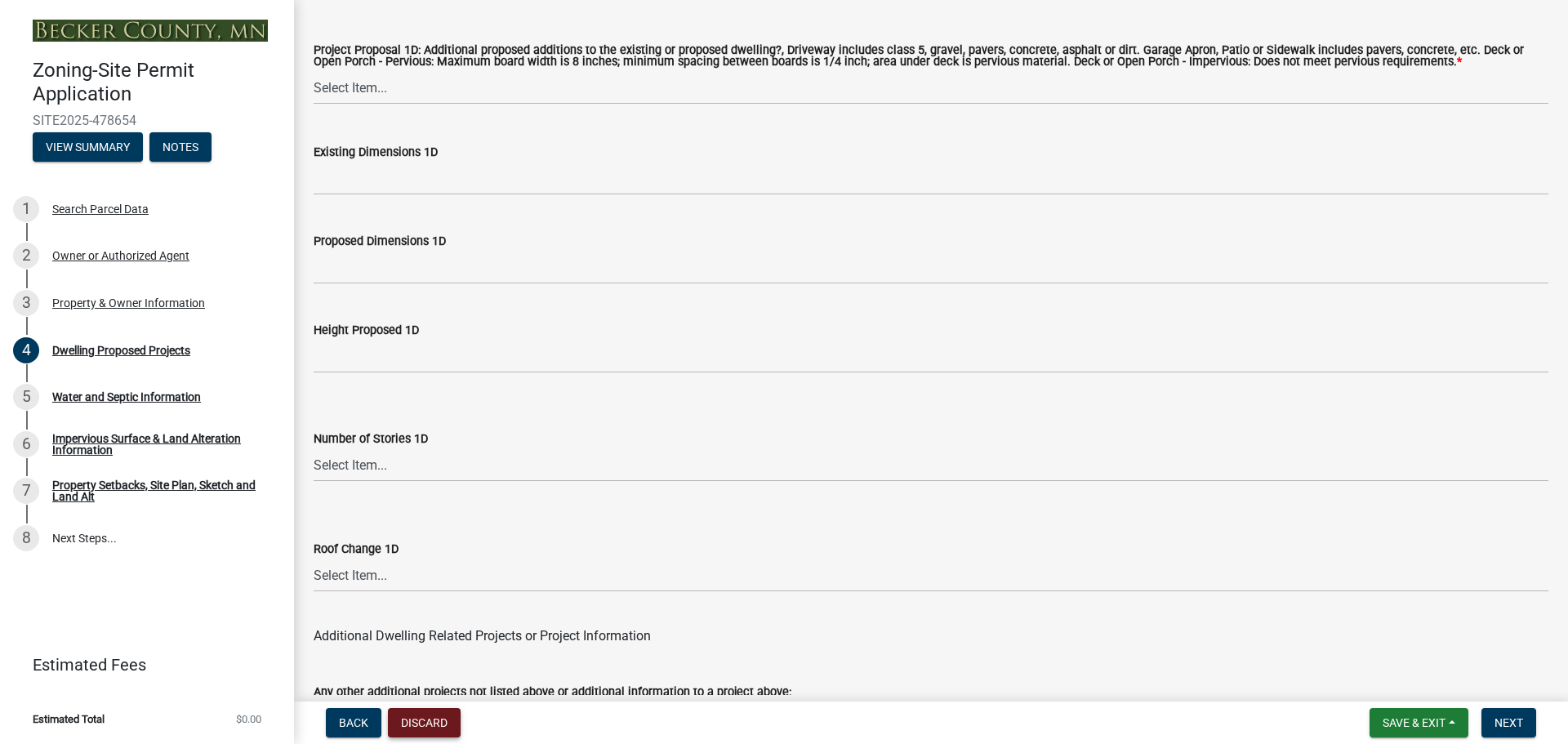
click at [442, 714] on button "Discard" at bounding box center [424, 723] width 72 height 30
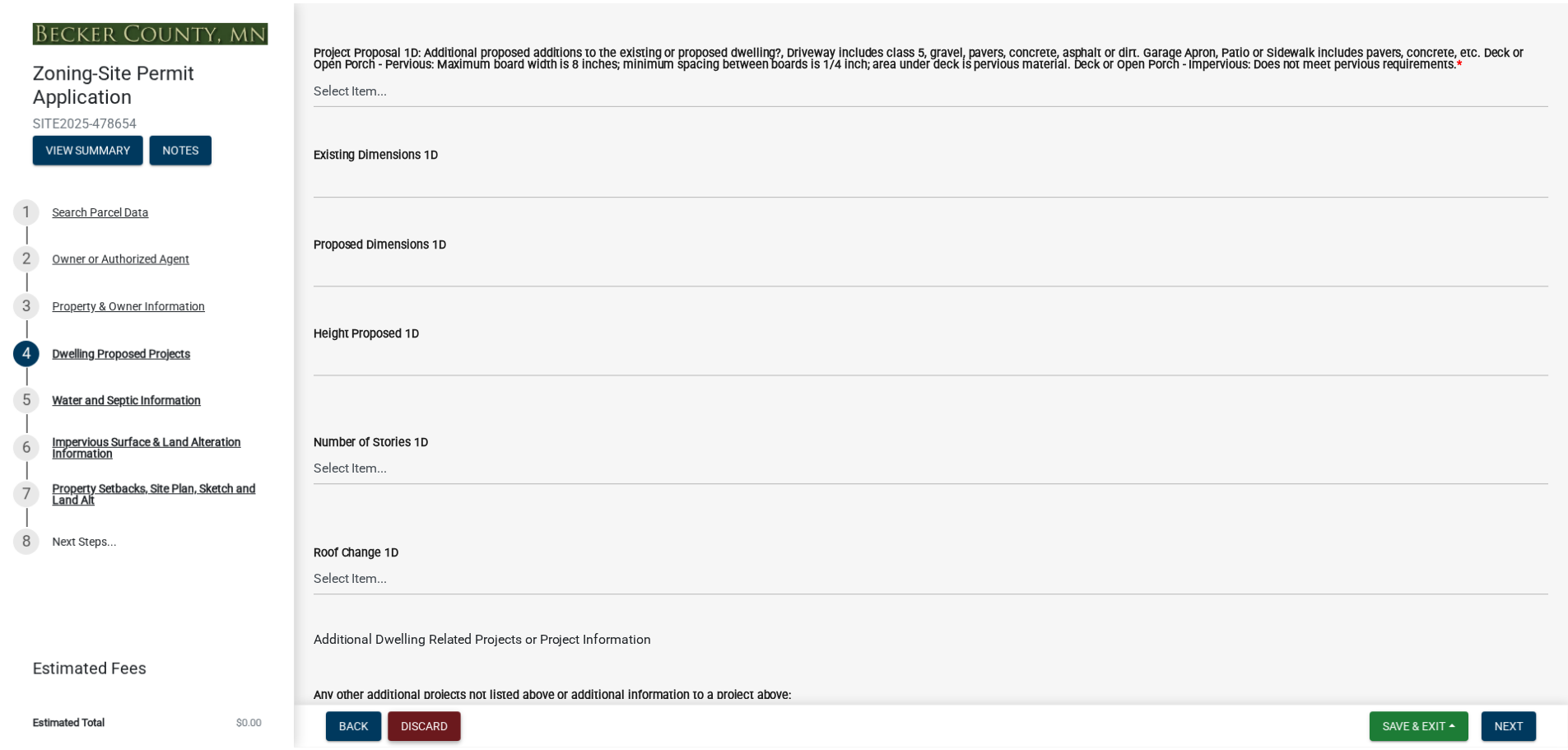
scroll to position [3739, 0]
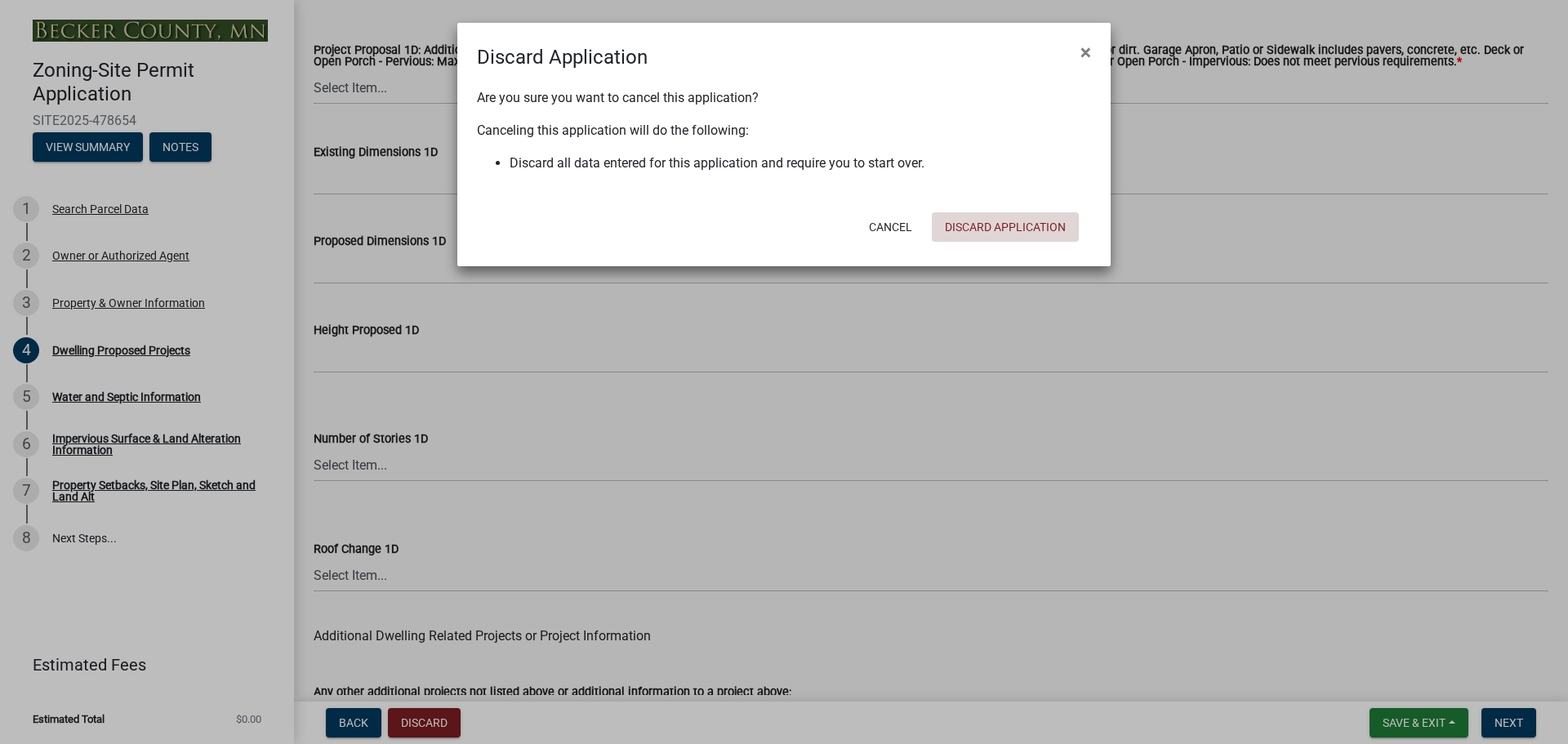
click at [1014, 230] on button "Discard Application" at bounding box center [1005, 227] width 147 height 30
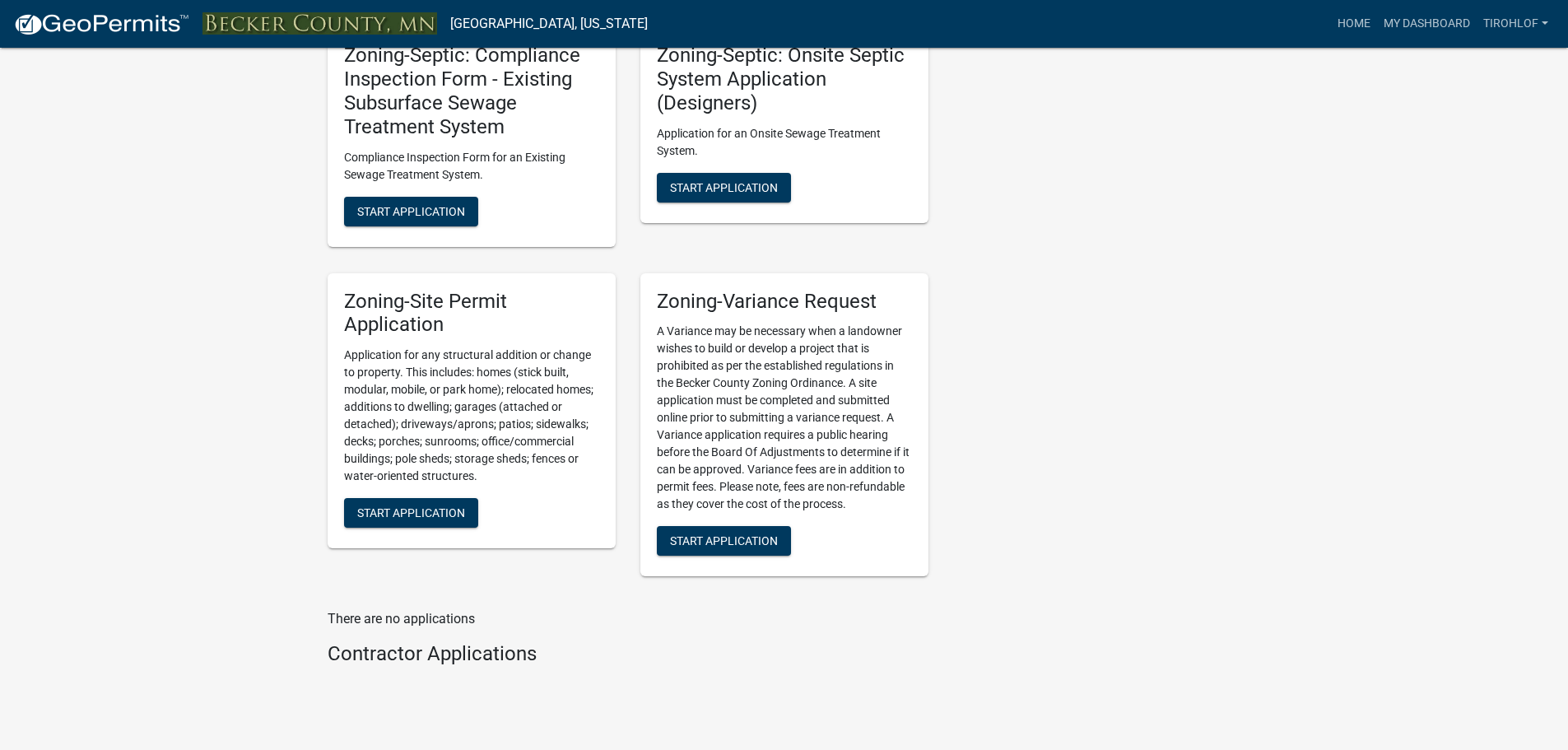
scroll to position [1640, 0]
